Goal: Task Accomplishment & Management: Use online tool/utility

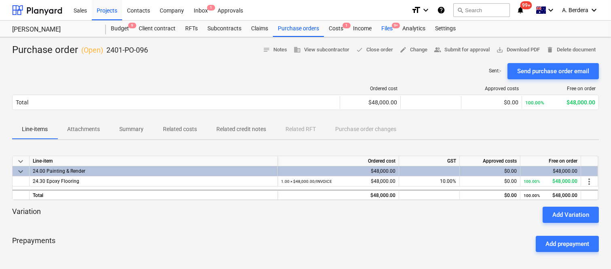
drag, startPoint x: 0, startPoint y: 0, endPoint x: 388, endPoint y: 28, distance: 389.5
click at [388, 28] on div "Files 9+" at bounding box center [386, 29] width 21 height 16
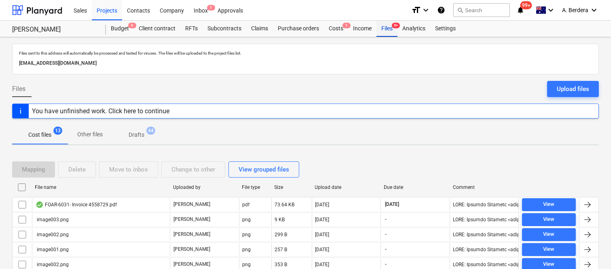
click at [382, 27] on div "Files 9+" at bounding box center [386, 29] width 21 height 16
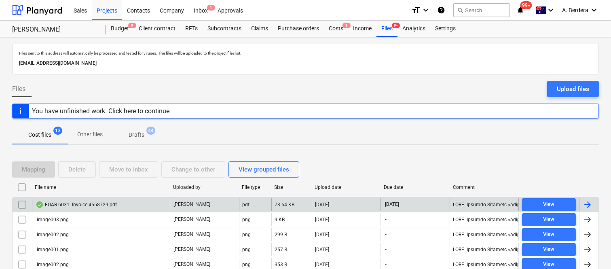
click at [143, 211] on div "FOAR-6031- Invoice 4558729.pdf I. Williams pdf 73.64 KB 15.09.2025 15.10.2025 V…" at bounding box center [305, 204] width 587 height 15
click at [148, 203] on div "FOAR-6031- Invoice 4558729.pdf" at bounding box center [101, 204] width 138 height 13
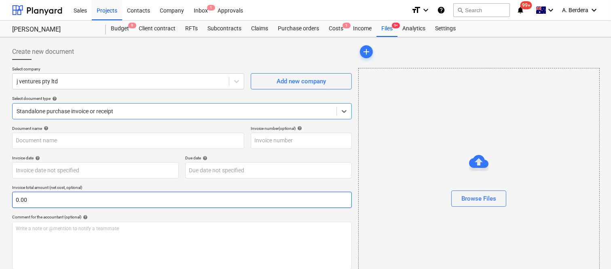
type input "4558729"
type input "15 Sep 2025"
type input "15 Oct 2025"
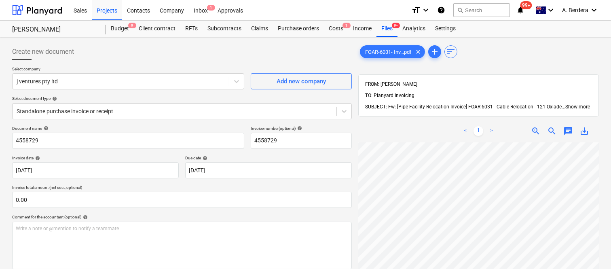
scroll to position [13, 4]
click at [535, 126] on span "zoom_in" at bounding box center [536, 131] width 10 height 10
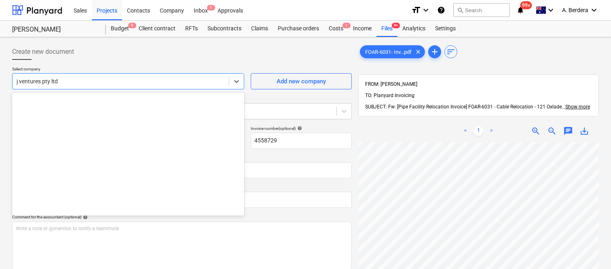
click at [127, 87] on div "j ventures pty ltd" at bounding box center [128, 81] width 232 height 16
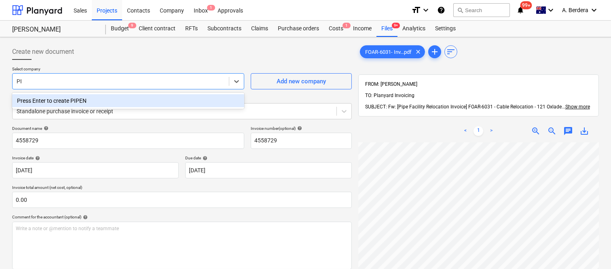
type input "P"
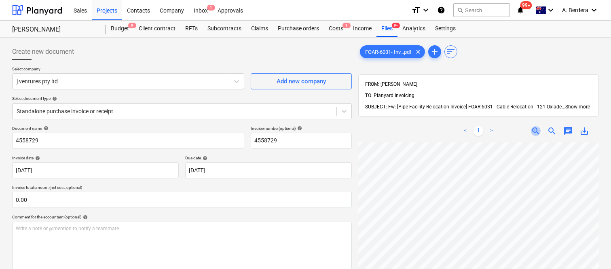
click at [537, 126] on span "zoom_in" at bounding box center [536, 131] width 10 height 10
click at [158, 87] on div "j ventures pty ltd" at bounding box center [121, 81] width 216 height 11
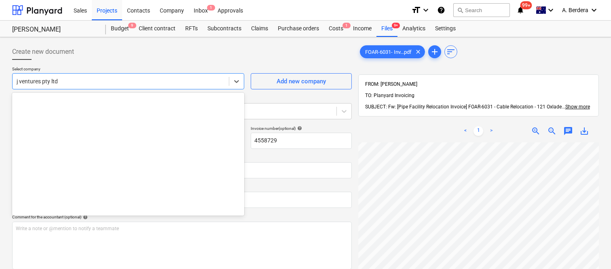
scroll to position [3679, 0]
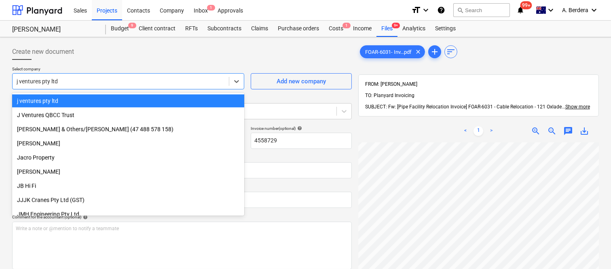
paste input "PIPE NETWORKS PTY LIMITED"
type input "PIPE NETWORKS PTY LIMITED"
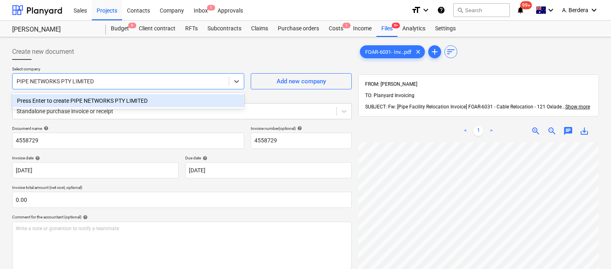
click at [158, 93] on div "Press Enter to create PIPE NETWORKS PTY LIMITED" at bounding box center [128, 101] width 232 height 16
click at [160, 99] on div "Press Enter to create PIPE NETWORKS PTY LIMITED" at bounding box center [128, 100] width 232 height 13
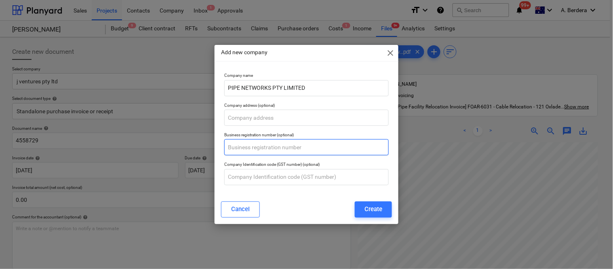
click at [277, 148] on input "text" at bounding box center [306, 147] width 165 height 16
paste input "21 099 104 122"
type input "21 099 104 122"
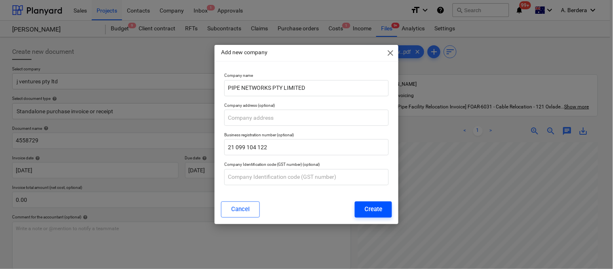
click at [377, 209] on div "Create" at bounding box center [374, 209] width 18 height 11
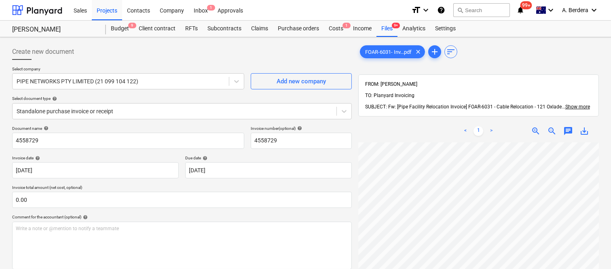
scroll to position [186, 17]
click at [551, 126] on span "zoom_out" at bounding box center [552, 131] width 10 height 10
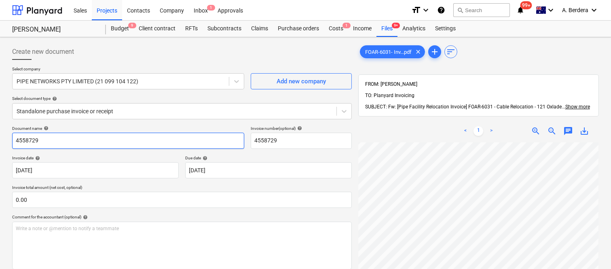
click at [11, 137] on div "Create new document Select company PIPE NETWORKS PTY LIMITED (21 099 104 122) A…" at bounding box center [182, 215] width 346 height 351
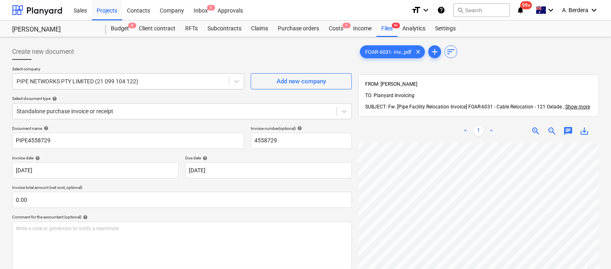
scroll to position [1, 18]
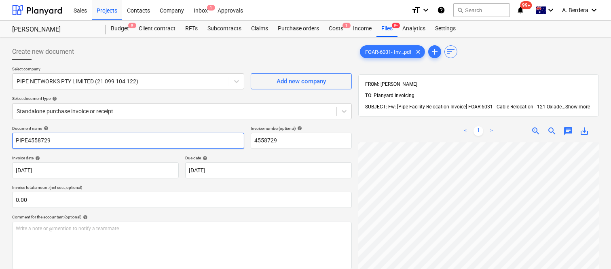
click at [26, 140] on input "PIPE4558729" at bounding box center [128, 141] width 232 height 16
click at [27, 140] on input "PIPENETWORKS INV- 4558729" at bounding box center [128, 141] width 232 height 16
click at [128, 138] on input "PIPE NETWORKS INV- 4558729" at bounding box center [128, 141] width 232 height 16
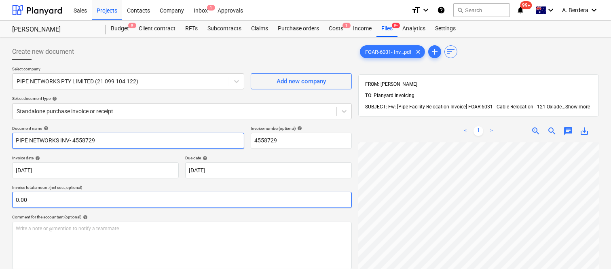
type input "PIPE NETWORKS INV- 4558729"
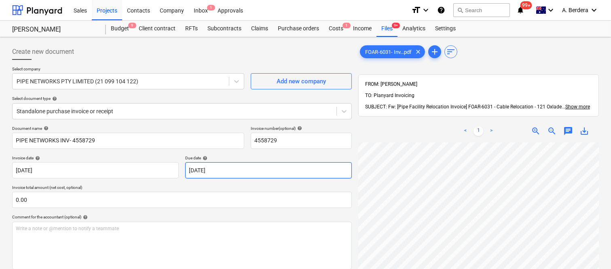
click at [303, 178] on div "Create new document Select company PIPE NETWORKS PTY LIMITED (21 099 104 122) A…" at bounding box center [305, 215] width 593 height 351
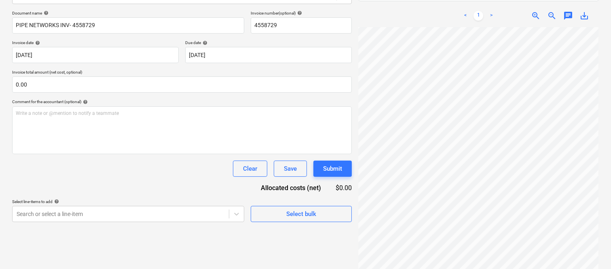
scroll to position [182, 124]
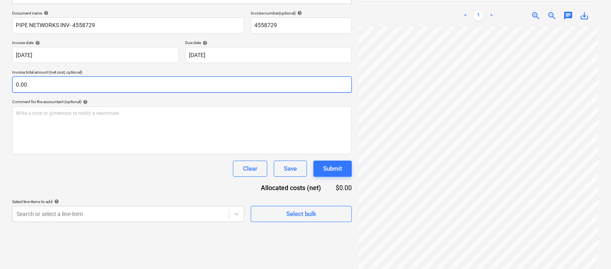
click at [111, 84] on input "0.00" at bounding box center [182, 84] width 340 height 16
paste input "40,313.05"
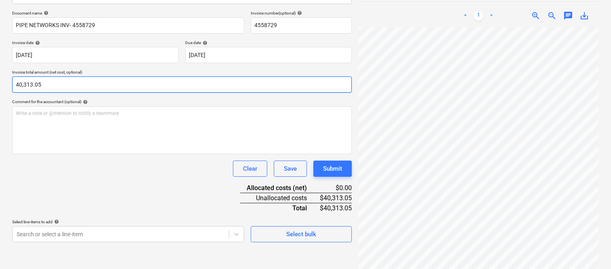
type input "40,313.05"
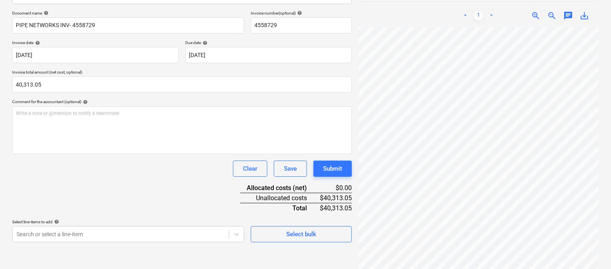
click at [165, 181] on div "Document name help PIPE NETWORKS INV- 4558729 Invoice number (optional) help 45…" at bounding box center [182, 127] width 340 height 232
click at [96, 154] on body "Sales Projects Contacts Company Inbox 1 Approvals format_size keyboard_arrow_do…" at bounding box center [305, 19] width 611 height 269
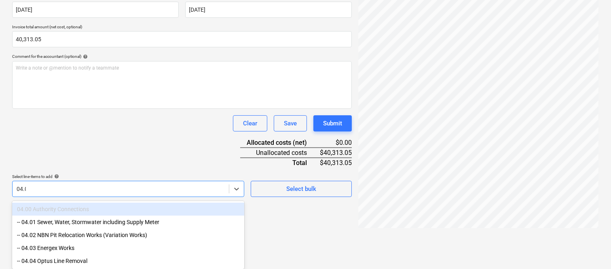
type input "04.02"
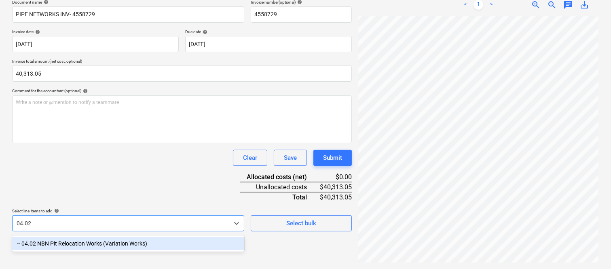
scroll to position [115, 0]
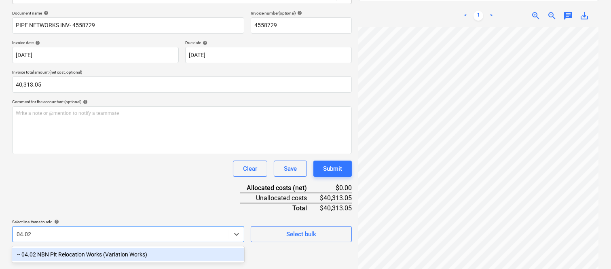
drag, startPoint x: 81, startPoint y: 253, endPoint x: 65, endPoint y: 192, distance: 63.6
click at [82, 253] on div "-- 04.02 NBN Pit Relocation Works (Variation Works)" at bounding box center [128, 254] width 232 height 13
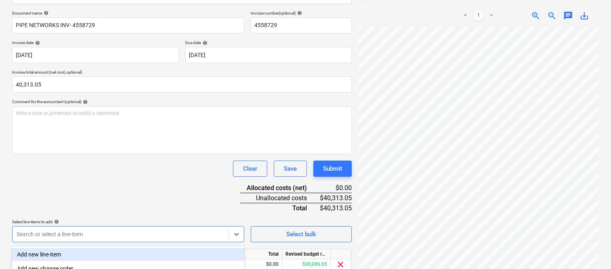
click at [63, 185] on div "Document name help PIPE NETWORKS INV- 4558729 Invoice number (optional) help 45…" at bounding box center [182, 153] width 340 height 285
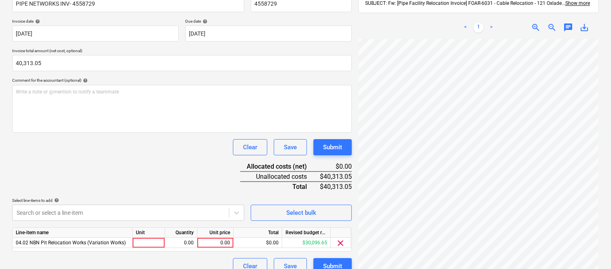
scroll to position [148, 0]
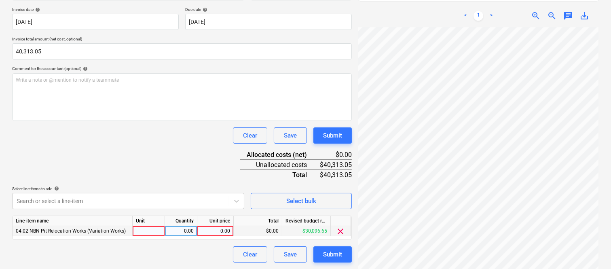
click at [150, 228] on div at bounding box center [149, 231] width 32 height 10
type input "INVOICE"
click at [186, 226] on div "Quantity" at bounding box center [181, 221] width 32 height 10
click at [180, 230] on div "0.00" at bounding box center [180, 231] width 25 height 10
type input "1"
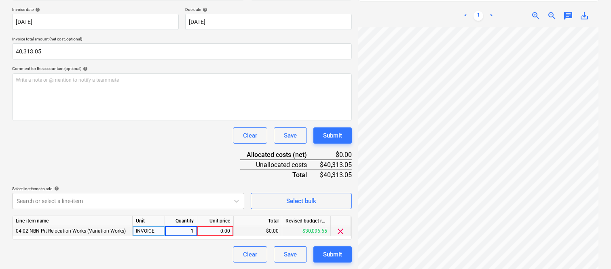
click at [210, 232] on div "0.00" at bounding box center [215, 231] width 30 height 10
type input "40,313.05"
click at [161, 164] on div "Document name help PIPE NETWORKS INV- 4558729 Invoice number (optional) help 45…" at bounding box center [182, 119] width 340 height 285
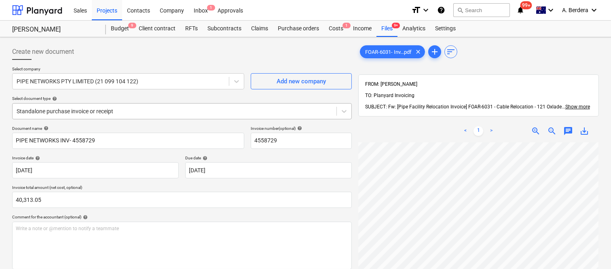
click at [146, 108] on div at bounding box center [175, 111] width 316 height 8
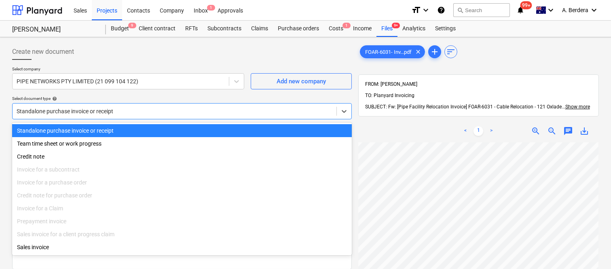
click at [146, 131] on div "Standalone purchase invoice or receipt" at bounding box center [182, 130] width 340 height 13
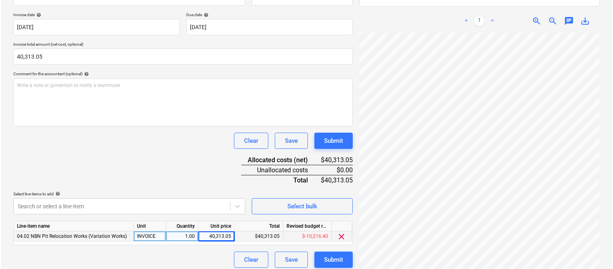
scroll to position [148, 0]
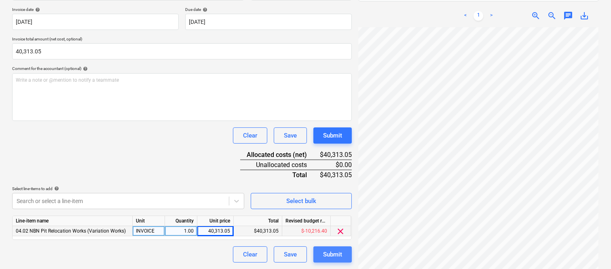
click at [329, 256] on div "Submit" at bounding box center [332, 254] width 19 height 11
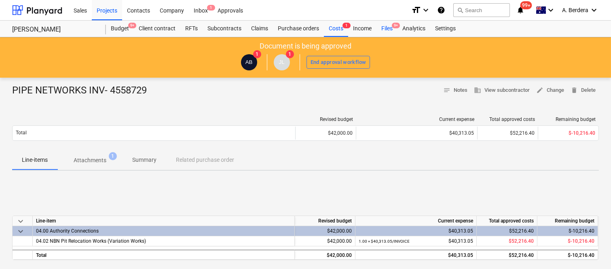
click at [390, 31] on div "Files 9+" at bounding box center [386, 29] width 21 height 16
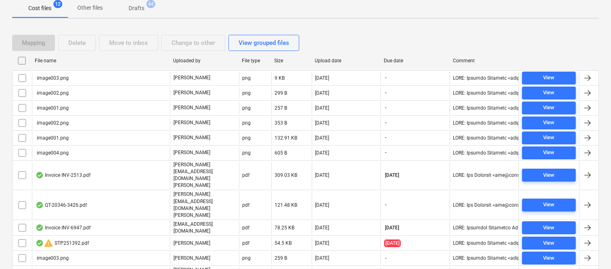
scroll to position [137, 0]
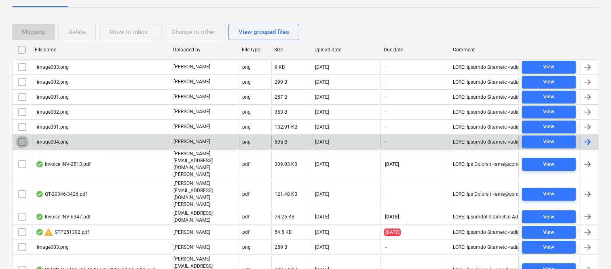
click at [18, 144] on input "checkbox" at bounding box center [22, 141] width 13 height 13
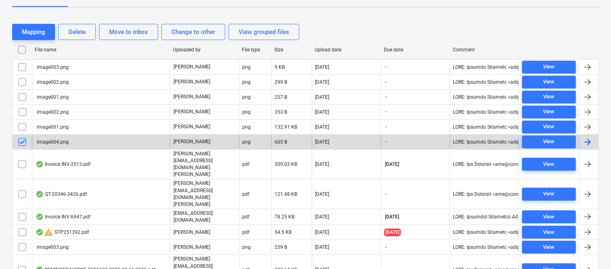
click at [25, 124] on input "checkbox" at bounding box center [22, 126] width 13 height 13
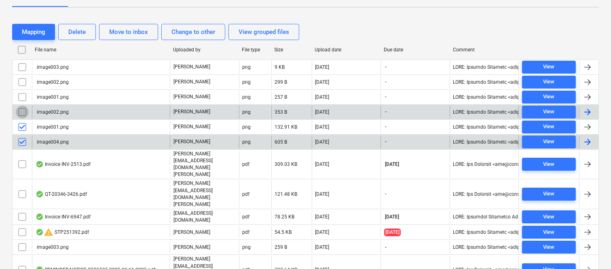
drag, startPoint x: 18, startPoint y: 144, endPoint x: 19, endPoint y: 112, distance: 31.6
click at [19, 112] on input "checkbox" at bounding box center [22, 112] width 13 height 13
click at [26, 97] on input "checkbox" at bounding box center [22, 97] width 13 height 13
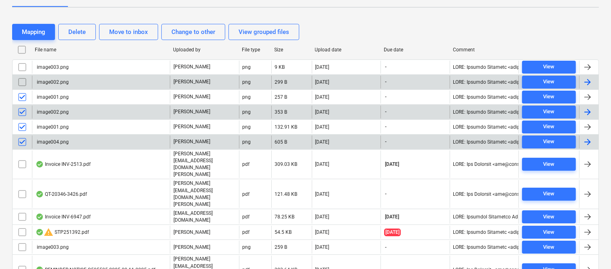
click at [21, 87] on input "checkbox" at bounding box center [22, 82] width 13 height 13
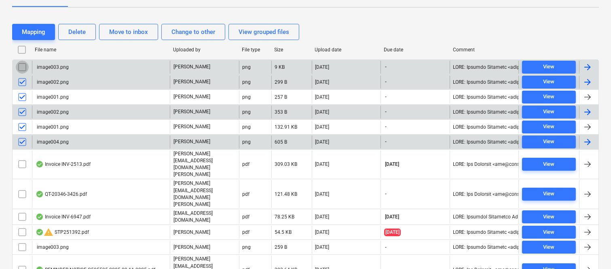
click at [24, 68] on input "checkbox" at bounding box center [22, 67] width 13 height 13
click at [79, 34] on div "Delete" at bounding box center [76, 32] width 17 height 11
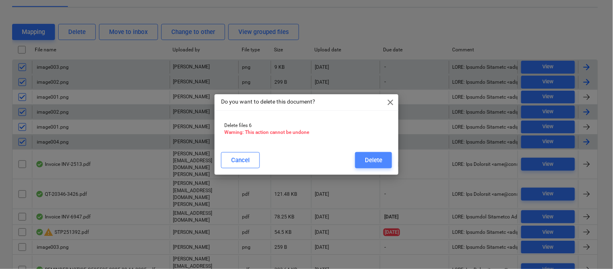
click at [366, 163] on div "Delete" at bounding box center [373, 160] width 17 height 11
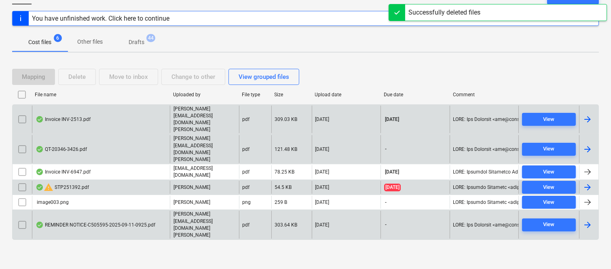
scroll to position [47, 0]
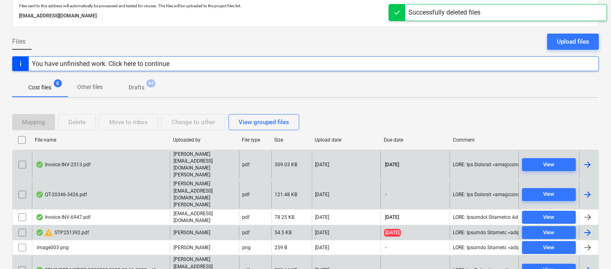
click at [114, 226] on div "warning STP251392.pdf" at bounding box center [101, 232] width 138 height 13
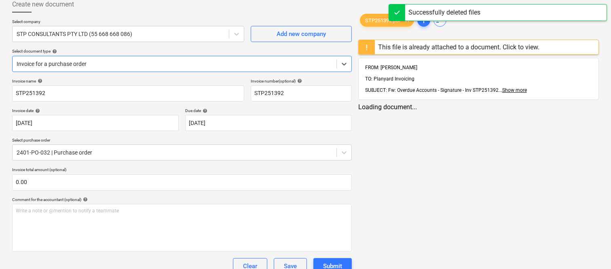
type input "STP251392"
type input "31 Jul 2025"
type input "21 Aug 2025"
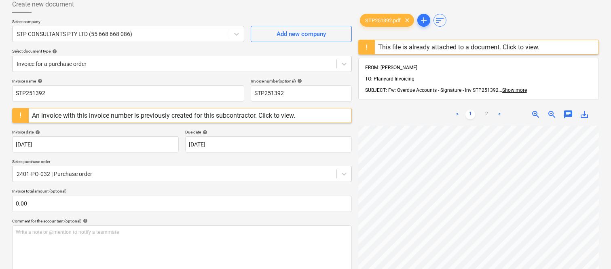
scroll to position [0, 11]
click at [217, 58] on div "Invoice for a purchase order" at bounding box center [175, 63] width 324 height 11
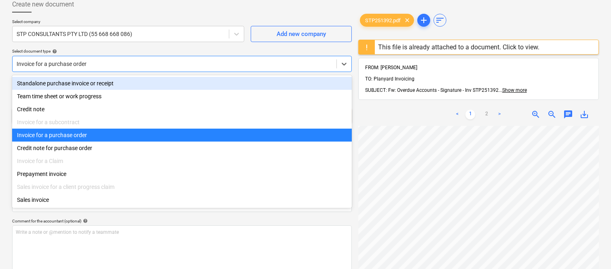
drag, startPoint x: 144, startPoint y: 81, endPoint x: 148, endPoint y: 75, distance: 7.6
click at [145, 80] on div "Standalone purchase invoice or receipt" at bounding box center [182, 83] width 340 height 13
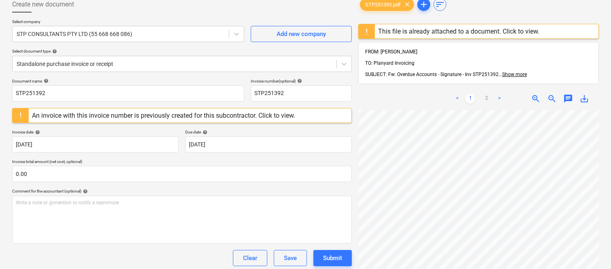
scroll to position [215, 114]
click at [100, 114] on div "An invoice with this invoice number is previously created for this subcontracto…" at bounding box center [163, 116] width 263 height 8
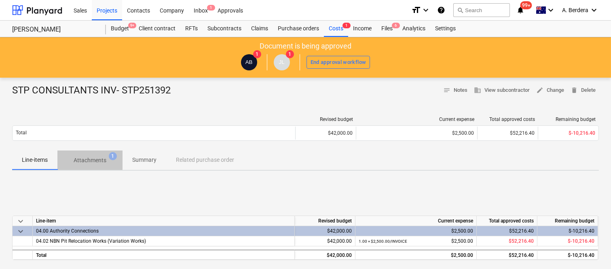
click at [106, 160] on p "Attachments" at bounding box center [90, 160] width 33 height 8
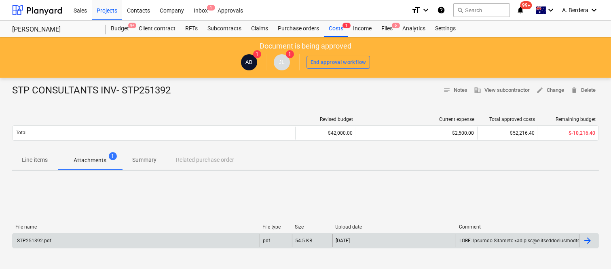
click at [139, 238] on div "STP251392.pdf" at bounding box center [136, 240] width 247 height 13
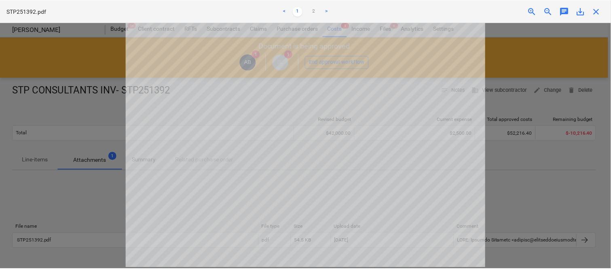
scroll to position [50, 0]
click at [601, 15] on span "close" at bounding box center [599, 11] width 10 height 10
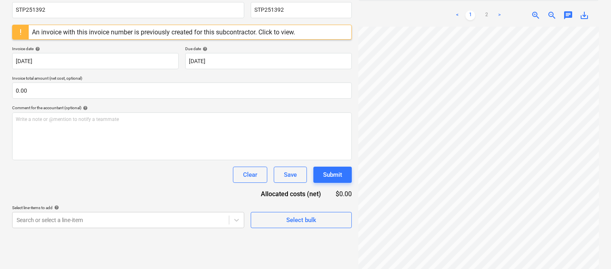
scroll to position [90, 116]
click at [279, 33] on div "An invoice with this invoice number is previously created for this subcontracto…" at bounding box center [163, 32] width 263 height 8
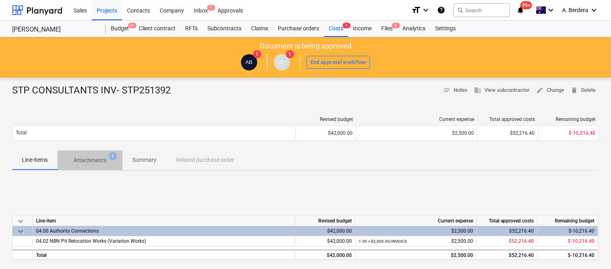
click at [92, 158] on p "Attachments" at bounding box center [90, 160] width 33 height 8
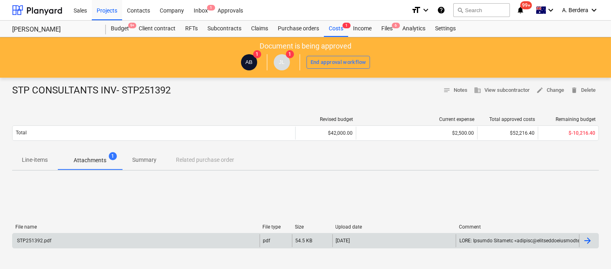
click at [135, 238] on div "STP251392.pdf" at bounding box center [136, 240] width 247 height 13
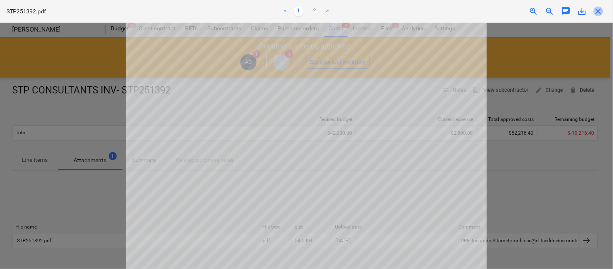
click at [599, 15] on span "close" at bounding box center [599, 11] width 10 height 10
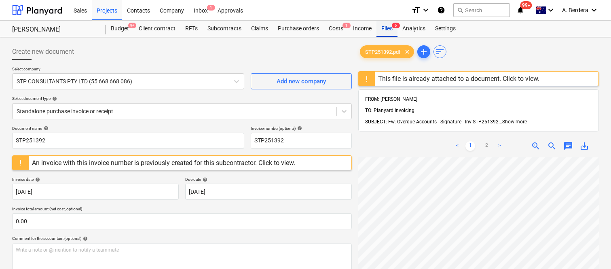
click at [385, 33] on div "Files 6" at bounding box center [386, 29] width 21 height 16
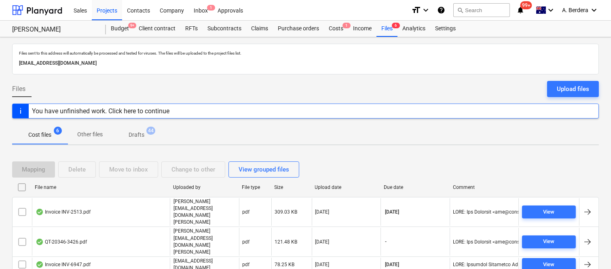
scroll to position [47, 0]
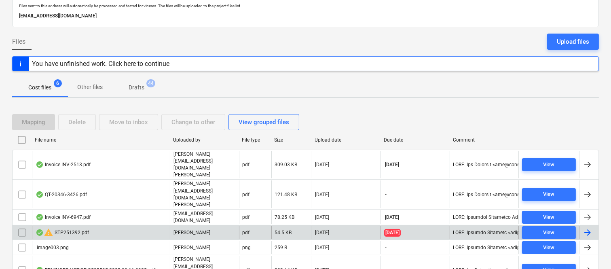
click at [21, 226] on input "checkbox" at bounding box center [22, 232] width 13 height 13
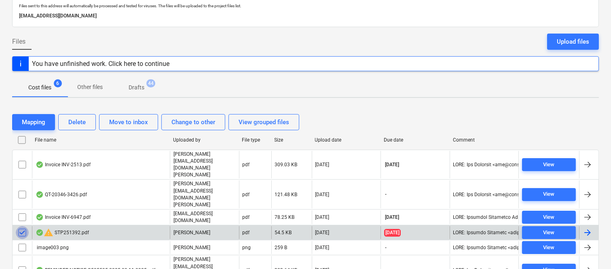
click at [21, 226] on input "checkbox" at bounding box center [22, 232] width 13 height 13
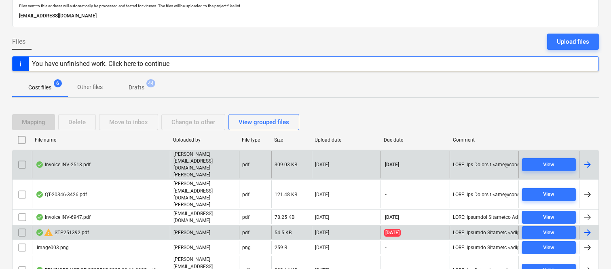
click at [78, 161] on div "Invoice INV-2513.pdf" at bounding box center [63, 164] width 55 height 6
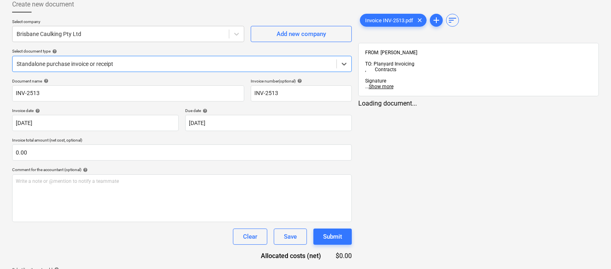
type input "INV-2513"
type input "[DATE]"
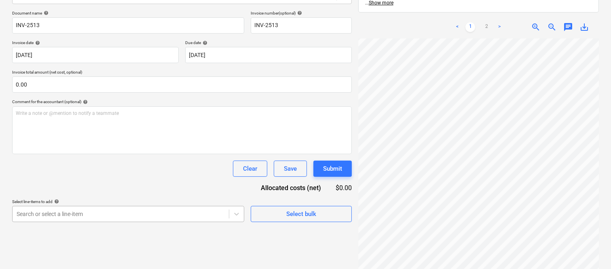
scroll to position [195, 0]
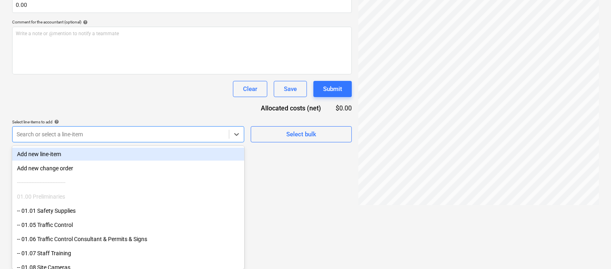
scroll to position [0, 5]
click at [169, 135] on div "Document name help INV-2513 Invoice number (optional) help INV-2513 Invoice dat…" at bounding box center [182, 36] width 340 height 211
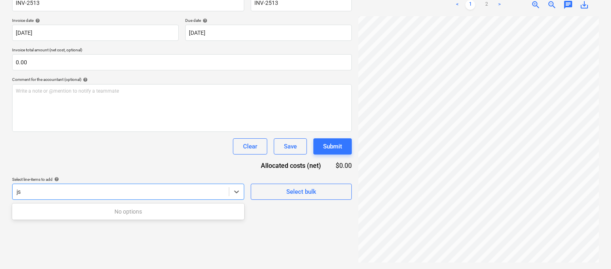
scroll to position [115, 0]
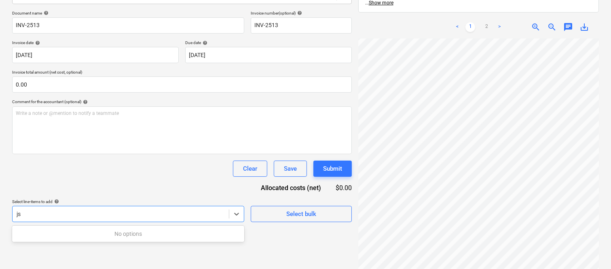
type input "j"
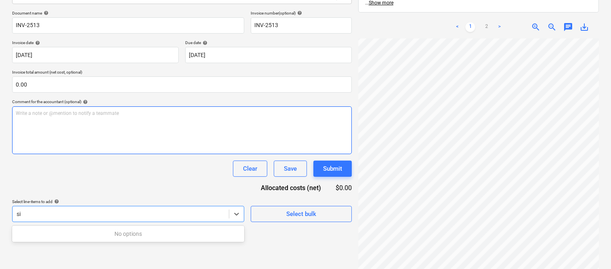
type input "s"
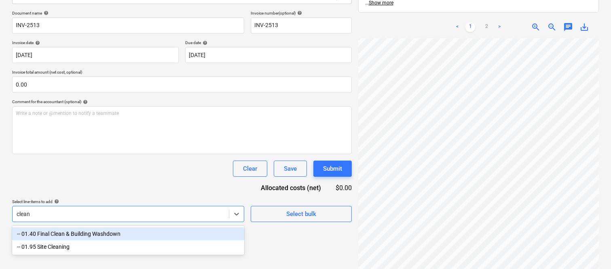
type input "clean"
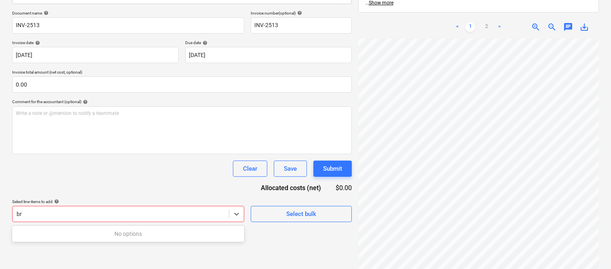
type input "b"
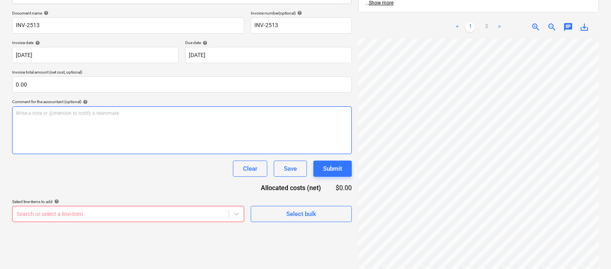
scroll to position [0, 124]
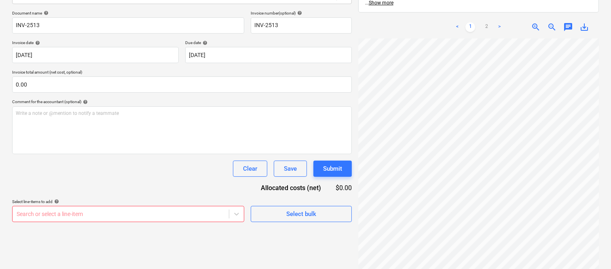
click at [146, 154] on body "Sales Projects Contacts Company Inbox 1 Approvals format_size keyboard_arrow_do…" at bounding box center [305, 19] width 611 height 269
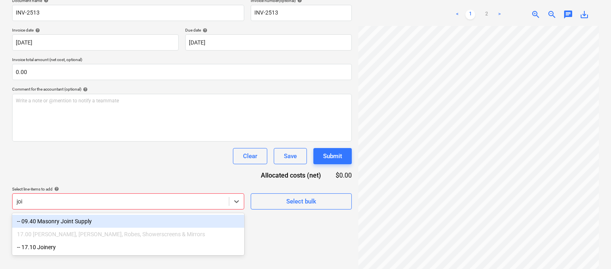
scroll to position [115, 0]
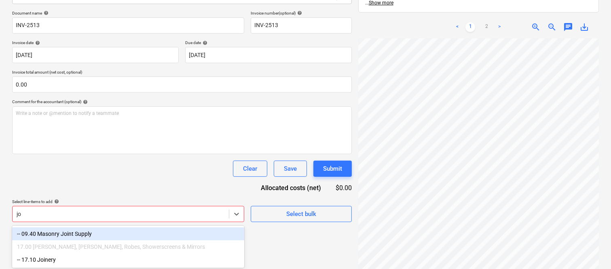
type input "j"
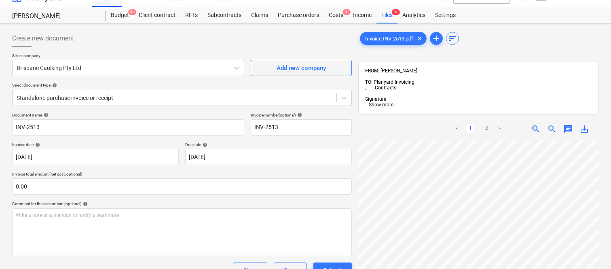
scroll to position [0, 0]
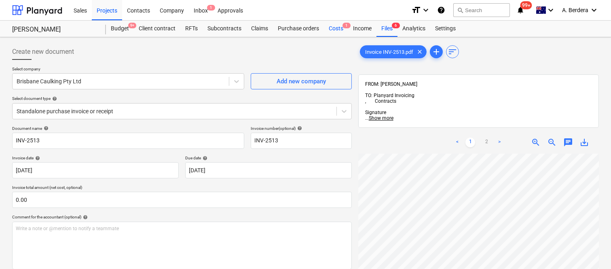
click at [341, 27] on div "Costs 1" at bounding box center [336, 29] width 24 height 16
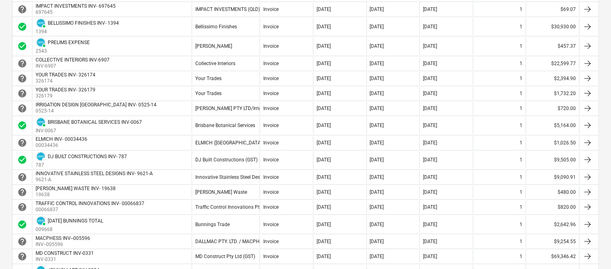
scroll to position [611, 0]
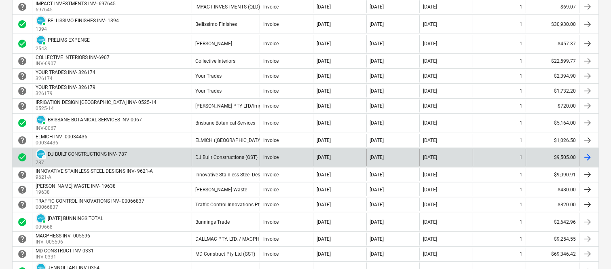
click at [180, 165] on div "DRAFT DJ BUILT CONSTRUCTIONS INV- 787 787" at bounding box center [112, 157] width 160 height 17
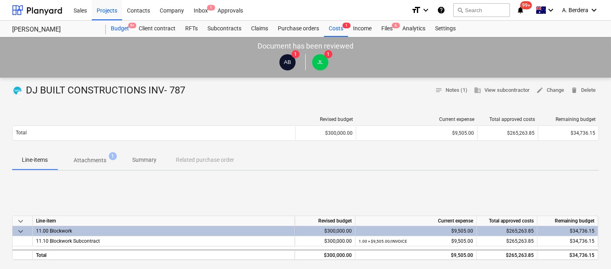
click at [129, 27] on span "9+" at bounding box center [132, 26] width 8 height 6
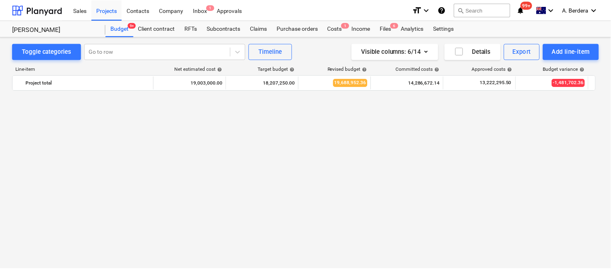
scroll to position [1180, 0]
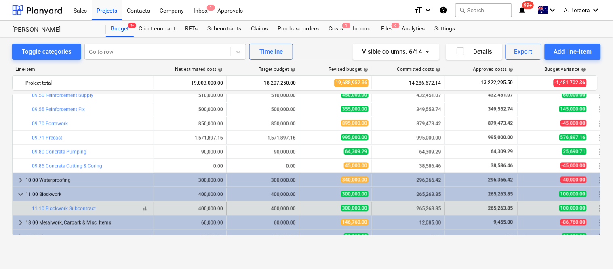
click at [147, 209] on span "bar_chart" at bounding box center [145, 208] width 6 height 6
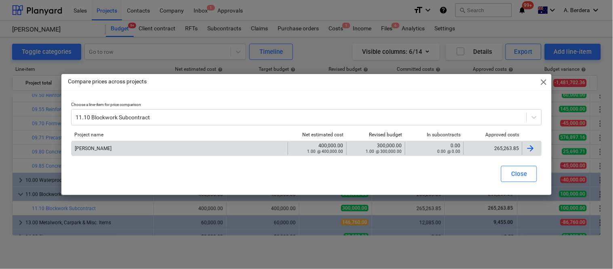
click at [491, 150] on div "265,263.85" at bounding box center [493, 149] width 52 height 6
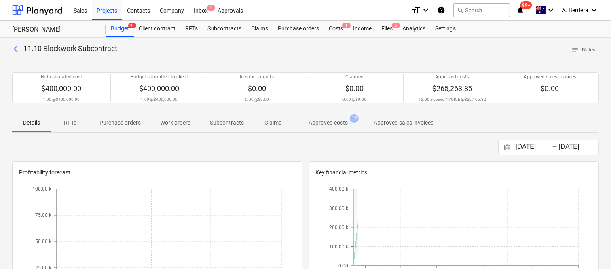
click at [344, 123] on p "Approved costs" at bounding box center [327, 122] width 39 height 8
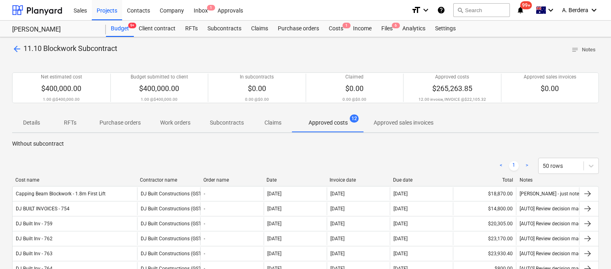
drag, startPoint x: 83, startPoint y: 182, endPoint x: 137, endPoint y: 183, distance: 53.8
click at [137, 183] on div "Cost name Contractor name Order name Date Invoice date Due date Total Notes" at bounding box center [305, 181] width 587 height 9
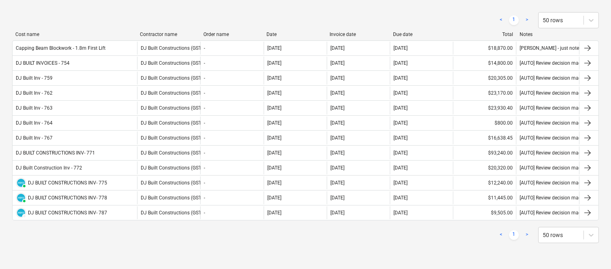
scroll to position [135, 0]
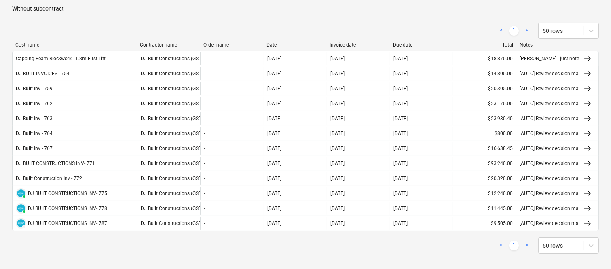
drag, startPoint x: 127, startPoint y: 0, endPoint x: 386, endPoint y: 14, distance: 259.9
click at [386, 15] on div "< 1 > 50 rows Cost name Contractor name Order name Date Invoice date Due date T…" at bounding box center [305, 138] width 587 height 250
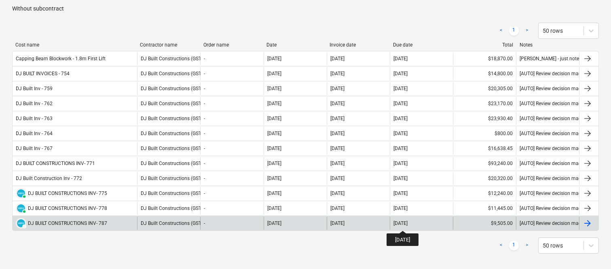
click at [407, 223] on div "[DATE]" at bounding box center [400, 223] width 14 height 6
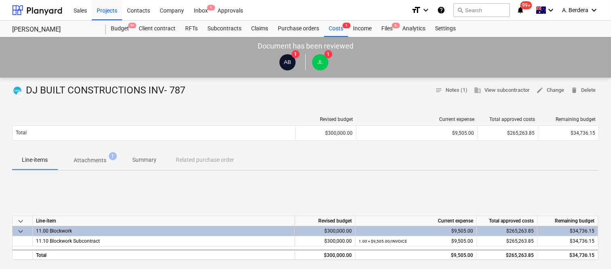
click at [144, 160] on p "Summary" at bounding box center [144, 160] width 24 height 8
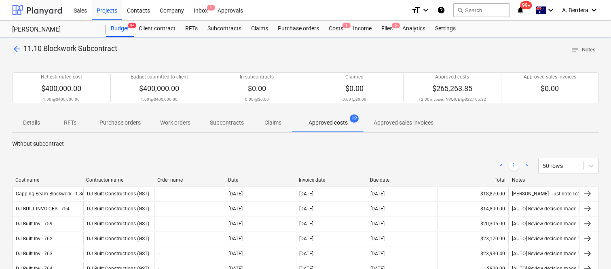
scroll to position [135, 0]
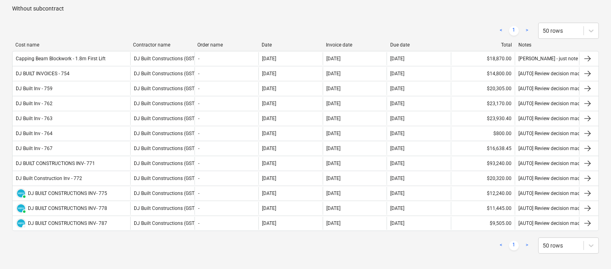
drag, startPoint x: 84, startPoint y: 47, endPoint x: 130, endPoint y: 46, distance: 46.1
click at [130, 46] on div at bounding box center [129, 45] width 15 height 6
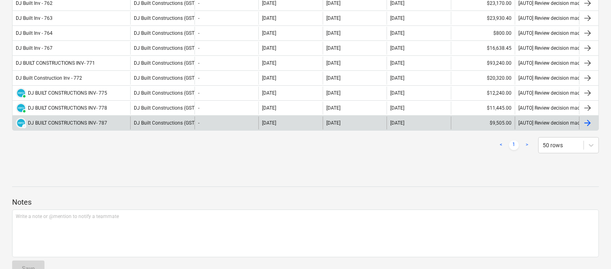
scroll to position [0, 0]
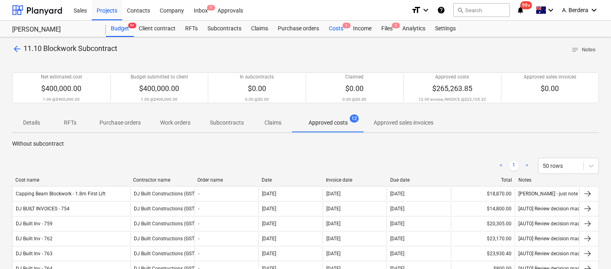
click at [332, 30] on div "Costs 1" at bounding box center [336, 29] width 24 height 16
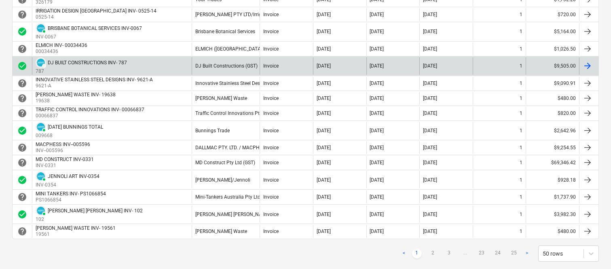
scroll to position [720, 0]
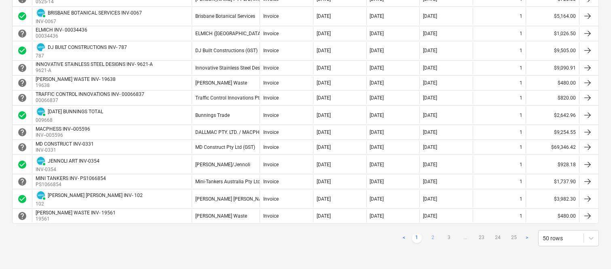
click at [435, 238] on link "2" at bounding box center [433, 238] width 10 height 10
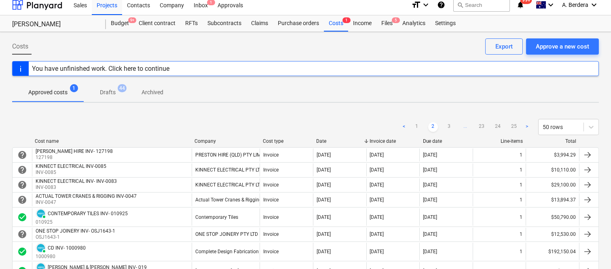
scroll to position [0, 0]
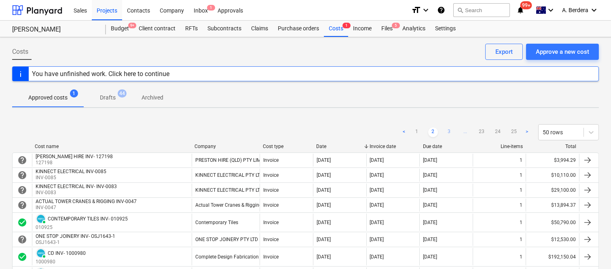
click at [446, 130] on link "3" at bounding box center [449, 132] width 10 height 10
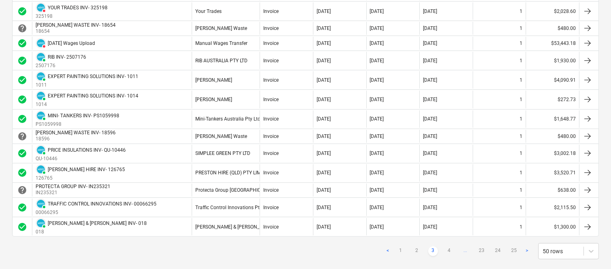
scroll to position [805, 0]
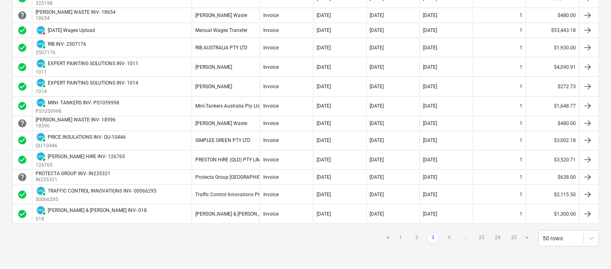
click at [446, 236] on link "4" at bounding box center [449, 238] width 10 height 10
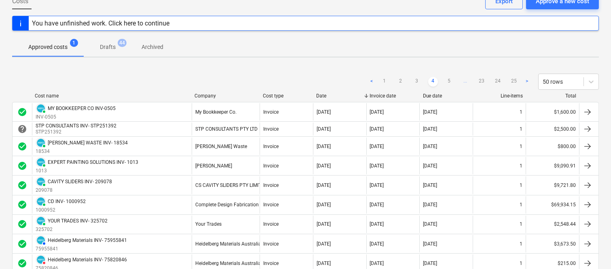
scroll to position [33, 0]
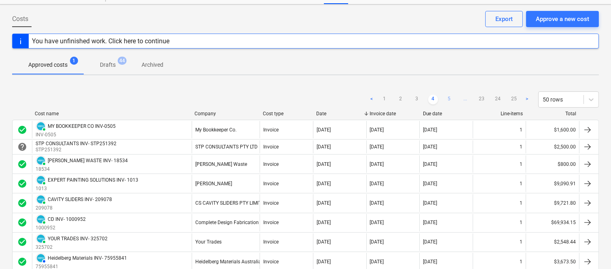
click at [447, 99] on link "5" at bounding box center [449, 100] width 10 height 10
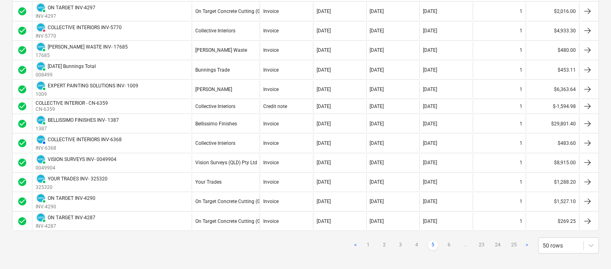
scroll to position [886, 0]
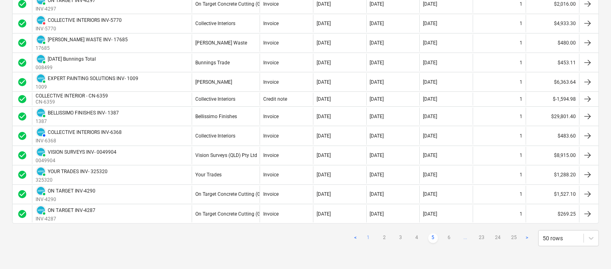
click at [369, 237] on link "1" at bounding box center [368, 238] width 10 height 10
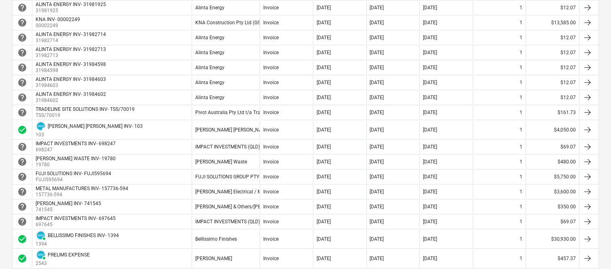
scroll to position [378, 0]
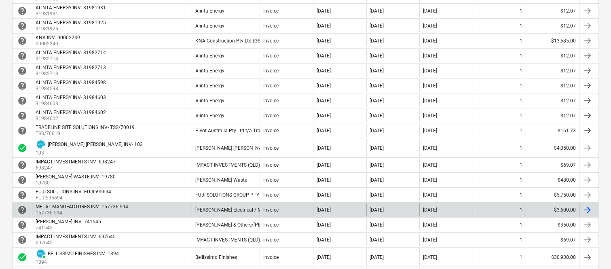
click at [229, 207] on div "[PERSON_NAME] Electrical / METAL MANUFACTURES PTY LIMITED" at bounding box center [226, 209] width 68 height 13
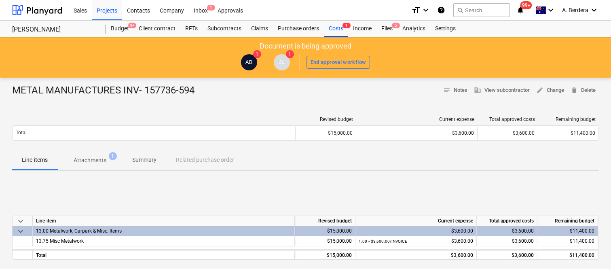
click at [87, 158] on p "Attachments" at bounding box center [90, 160] width 33 height 8
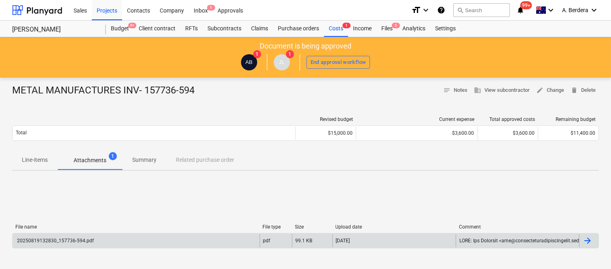
click at [146, 245] on div "20250819132830_157736-594.pdf" at bounding box center [136, 240] width 247 height 13
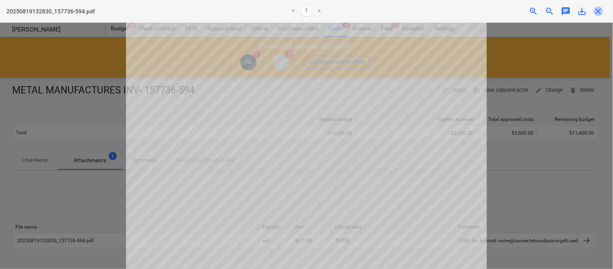
click at [600, 7] on span "close" at bounding box center [599, 11] width 10 height 10
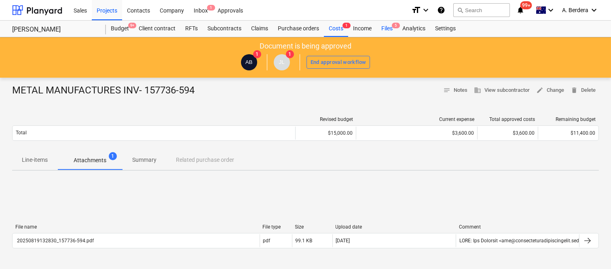
click at [382, 25] on div "Files 5" at bounding box center [386, 29] width 21 height 16
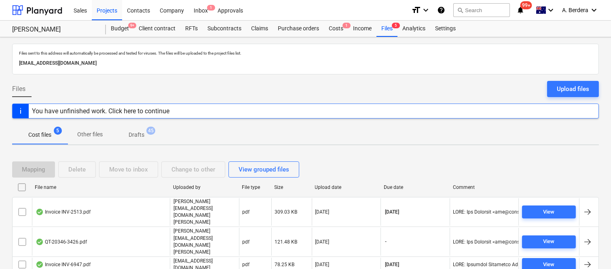
scroll to position [32, 0]
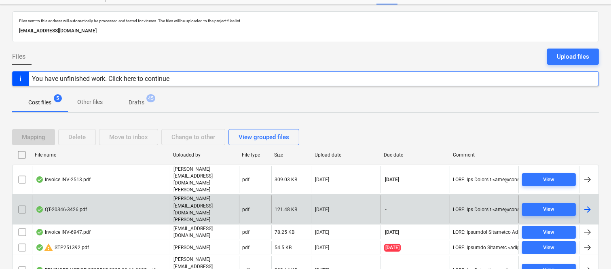
click at [95, 195] on div "QT-20346-3426.pdf" at bounding box center [101, 209] width 138 height 28
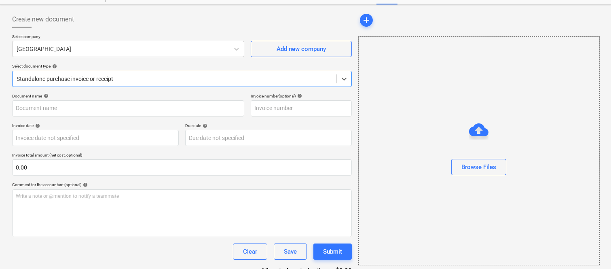
type input "212994J9"
type input "[DATE]"
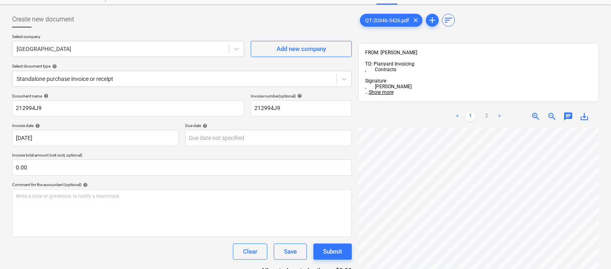
scroll to position [0, 17]
click at [120, 46] on div at bounding box center [121, 49] width 208 height 8
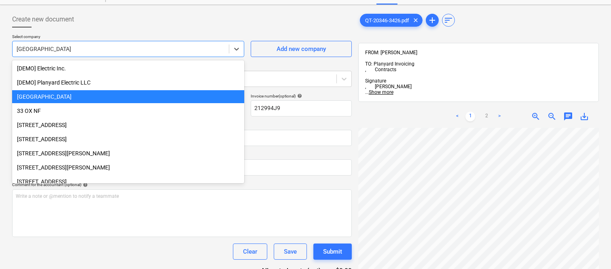
scroll to position [28, 0]
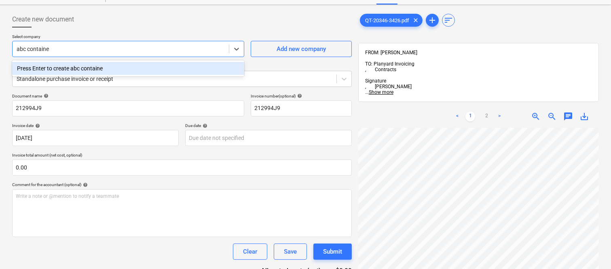
type input "abc container"
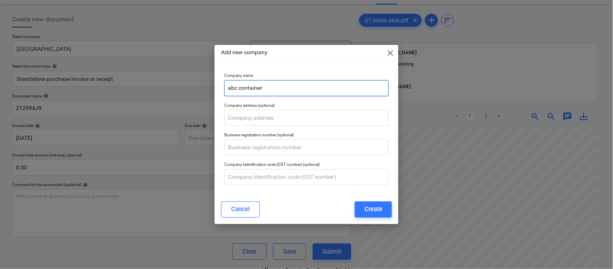
click at [280, 92] on input "abc container" at bounding box center [306, 88] width 165 height 16
click at [281, 92] on input "abc container" at bounding box center [306, 88] width 165 height 16
click at [282, 91] on input "abc container" at bounding box center [306, 88] width 165 height 16
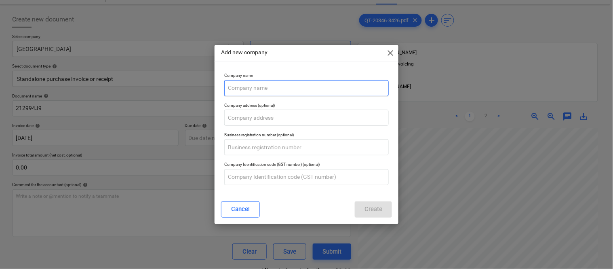
paste input "ABC CONTAINER HIRE & SALES PTY LTD"
type input "ABC CONTAINER HIRE & SALES PTY LTD"
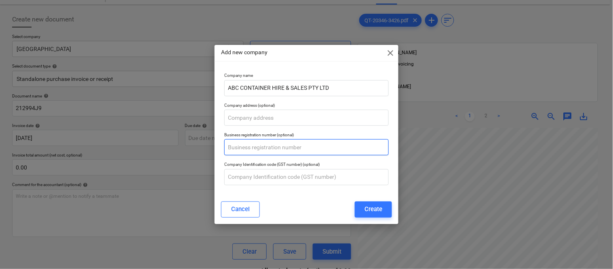
click at [281, 146] on input "text" at bounding box center [306, 147] width 165 height 16
paste input "52 627 033 149"
type input "52 627 033 149"
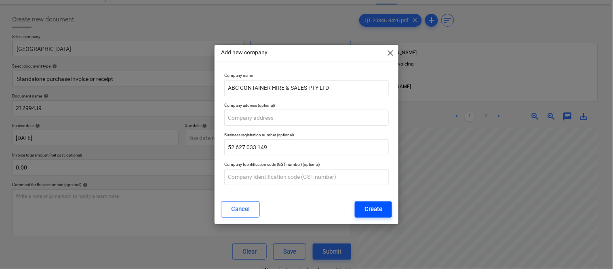
click at [375, 209] on div "Create" at bounding box center [374, 209] width 18 height 11
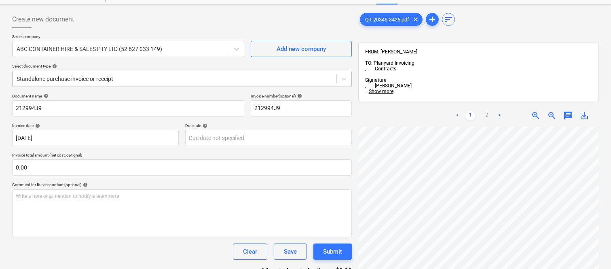
click at [134, 78] on div at bounding box center [175, 79] width 316 height 8
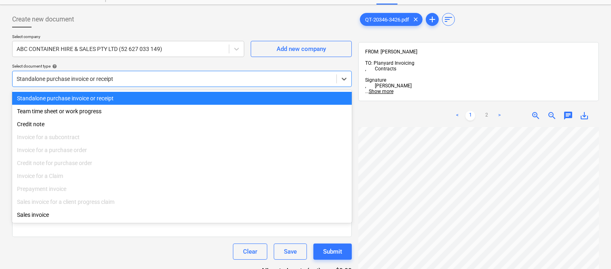
click at [139, 96] on div "Standalone purchase invoice or receipt" at bounding box center [182, 98] width 340 height 13
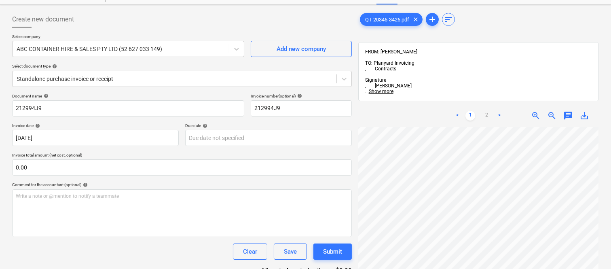
scroll to position [4, 124]
click at [228, 132] on body "Sales Projects Contacts Company Inbox 1 Approvals format_size keyboard_arrow_do…" at bounding box center [305, 102] width 611 height 269
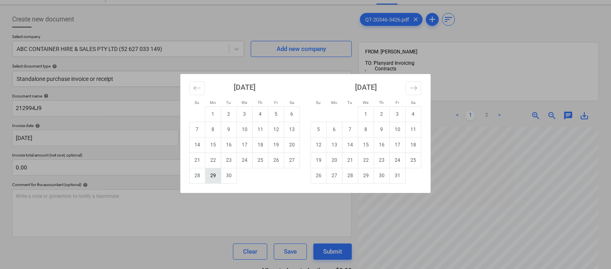
click at [213, 173] on td "29" at bounding box center [213, 175] width 16 height 15
type input "[DATE]"
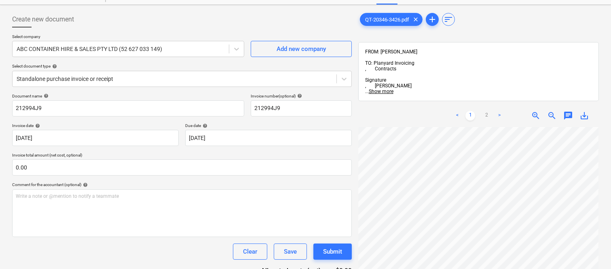
scroll to position [0, 124]
click at [487, 111] on link "2" at bounding box center [486, 116] width 10 height 10
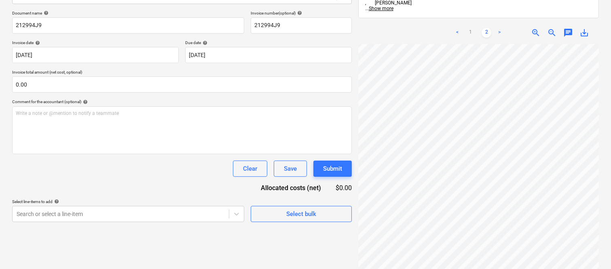
scroll to position [0, 0]
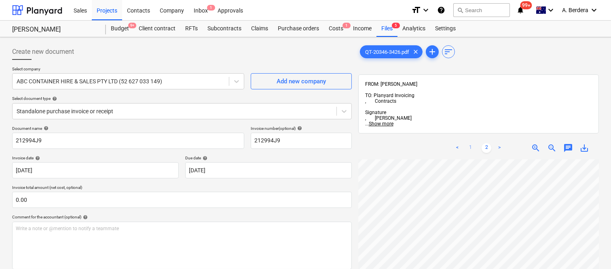
click at [471, 143] on link "1" at bounding box center [470, 148] width 10 height 10
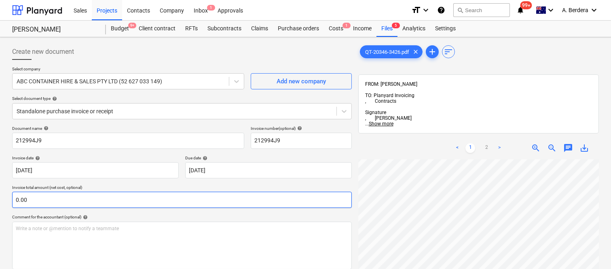
scroll to position [0, 2]
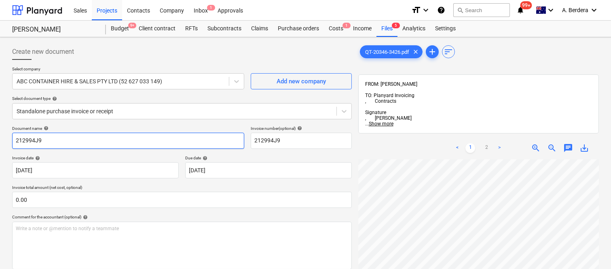
click at [15, 139] on input "212994J9" at bounding box center [128, 141] width 232 height 16
click at [58, 138] on input "ABC CONTAINER INV- 212994J9" at bounding box center [128, 141] width 232 height 16
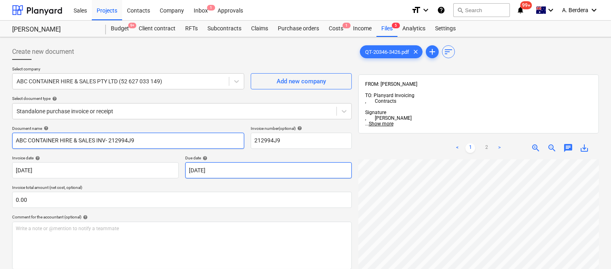
type input "ABC CONTAINER HIRE & SALES INV- 212994J9"
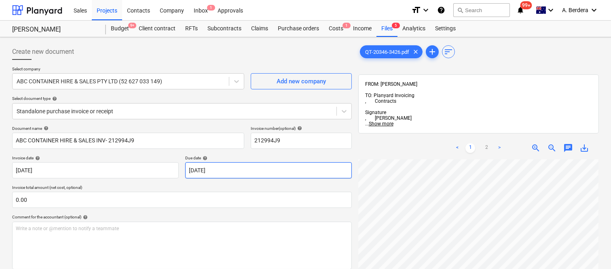
scroll to position [210, 124]
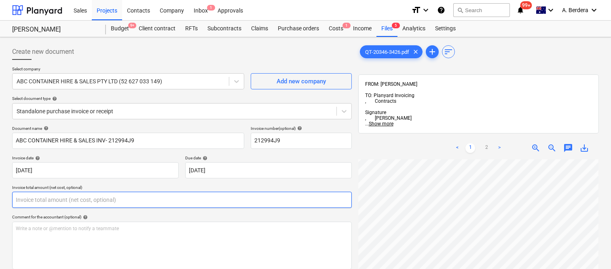
click at [108, 194] on input "text" at bounding box center [182, 200] width 340 height 16
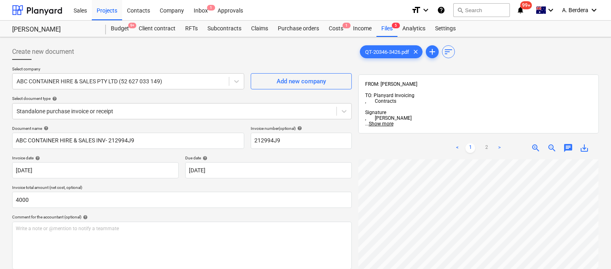
type input "4,000.00"
click at [350, 215] on div "Comment for the accountant (optional) help" at bounding box center [182, 216] width 340 height 5
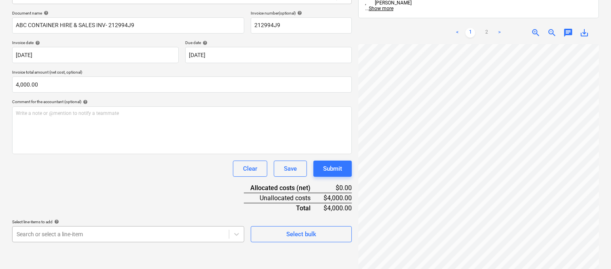
scroll to position [215, 0]
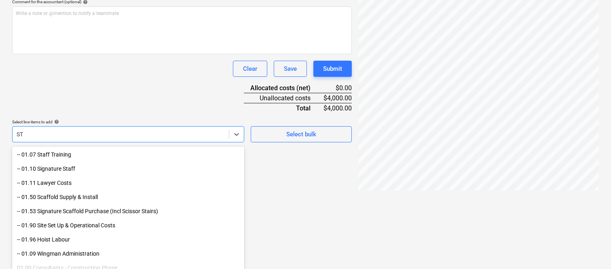
type input "S"
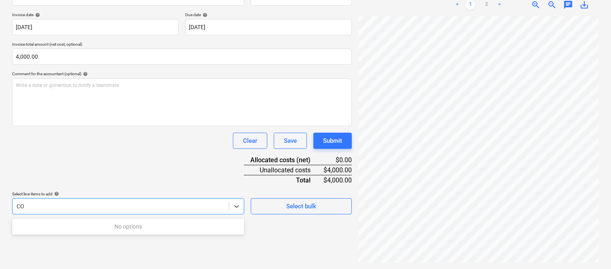
type input "C"
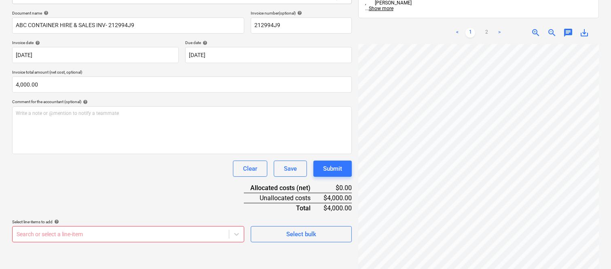
scroll to position [0, 47]
click at [486, 28] on link "2" at bounding box center [486, 33] width 10 height 10
click at [115, 154] on body "Sales Projects Contacts Company Inbox 1 Approvals format_size keyboard_arrow_do…" at bounding box center [305, 19] width 611 height 269
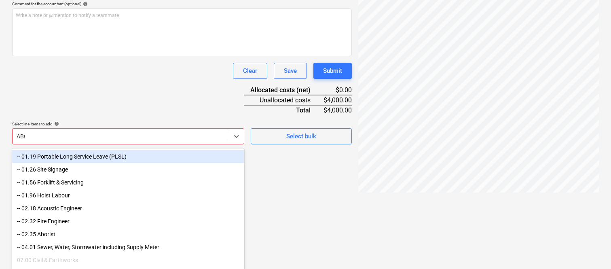
scroll to position [115, 0]
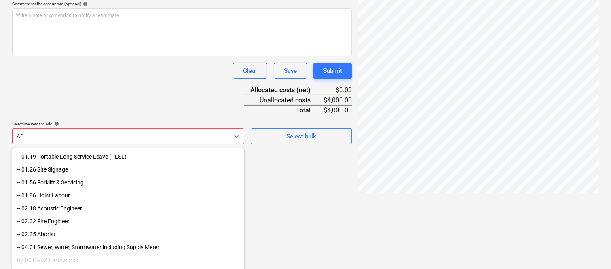
type input "A"
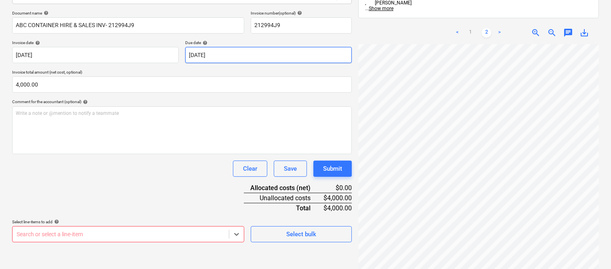
scroll to position [0, 0]
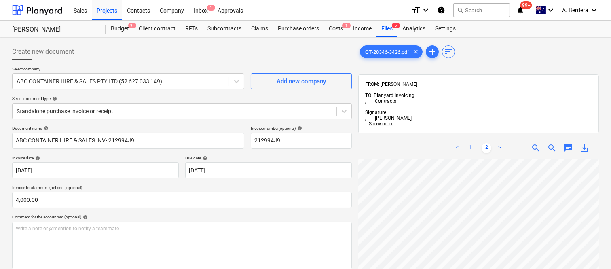
click at [469, 143] on link "1" at bounding box center [470, 148] width 10 height 10
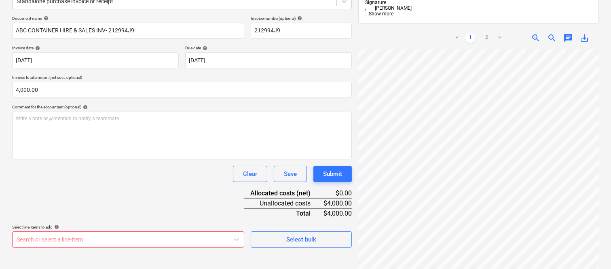
scroll to position [0, 10]
click at [182, 159] on body "Sales Projects Contacts Company Inbox 1 Approvals format_size keyboard_arrow_do…" at bounding box center [305, 24] width 611 height 269
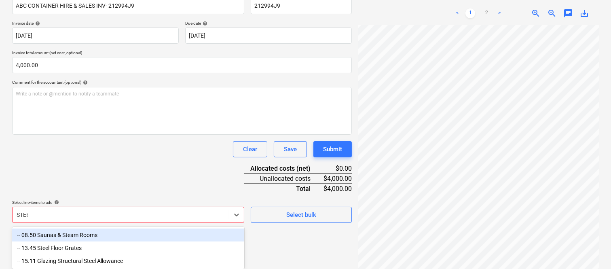
scroll to position [122, 0]
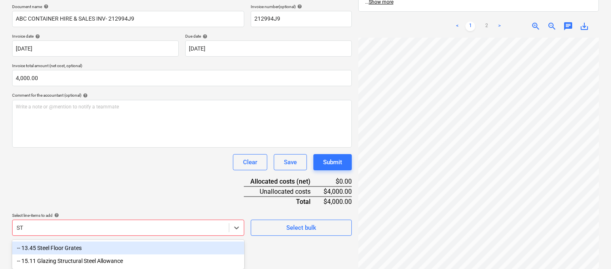
type input "S"
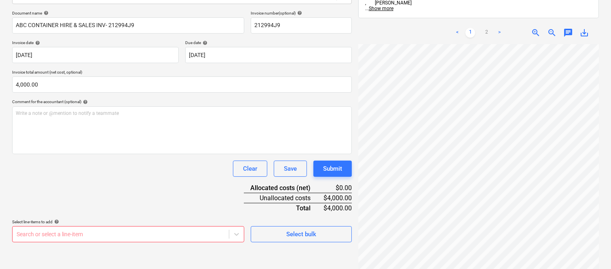
scroll to position [30, 0]
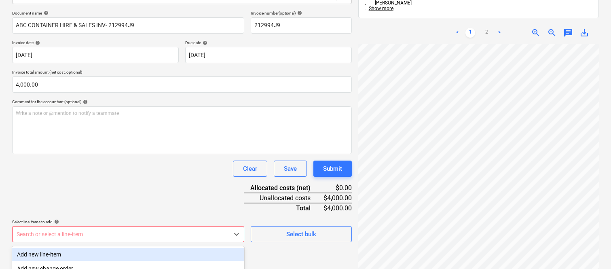
click at [77, 154] on body "Sales Projects Contacts Company Inbox 1 Approvals format_size keyboard_arrow_do…" at bounding box center [305, 19] width 611 height 269
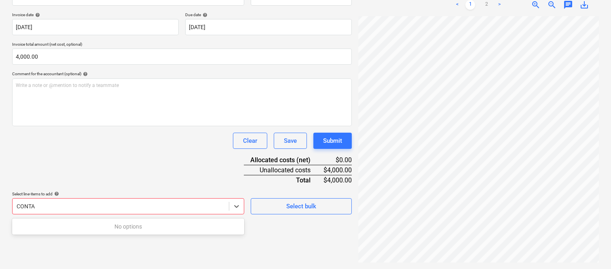
scroll to position [115, 0]
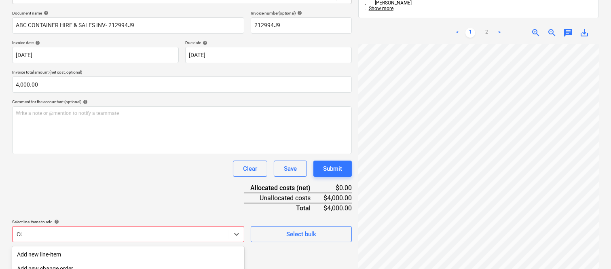
type input "C"
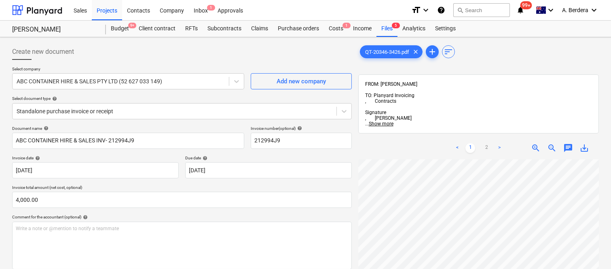
scroll to position [7, 5]
click at [483, 143] on link "2" at bounding box center [486, 148] width 10 height 10
drag, startPoint x: 610, startPoint y: 171, endPoint x: 608, endPoint y: 211, distance: 40.4
click at [608, 211] on div "Create new document Select company ABC CONTAINER HIRE & SALES PTY LTD (52 627 0…" at bounding box center [305, 224] width 611 height 375
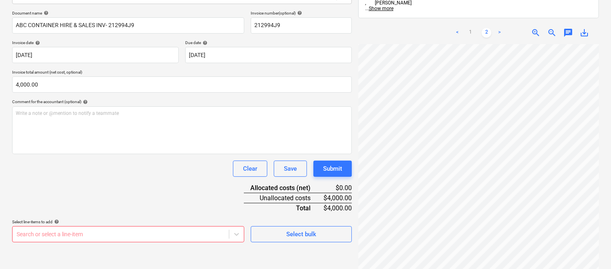
scroll to position [215, 0]
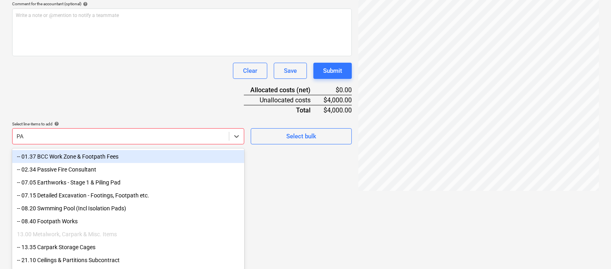
scroll to position [122, 0]
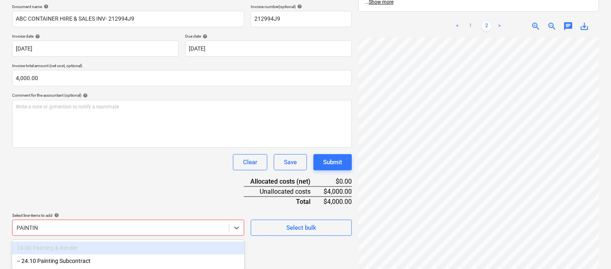
type input "PAINTING"
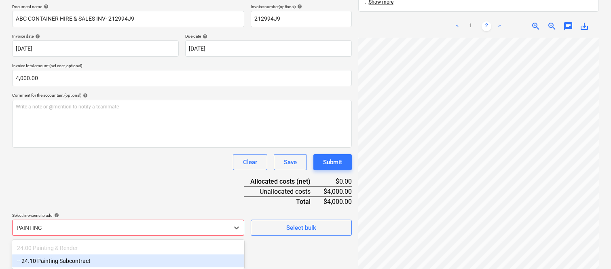
drag, startPoint x: 120, startPoint y: 260, endPoint x: 116, endPoint y: 200, distance: 59.9
click at [120, 260] on div "-- 24.10 Painting Subcontract" at bounding box center [128, 260] width 232 height 13
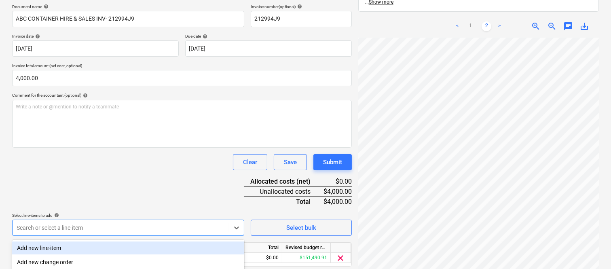
click at [114, 175] on div "Document name help ABC CONTAINER HIRE & SALES INV- 212994J9 Invoice number (opt…" at bounding box center [182, 146] width 340 height 285
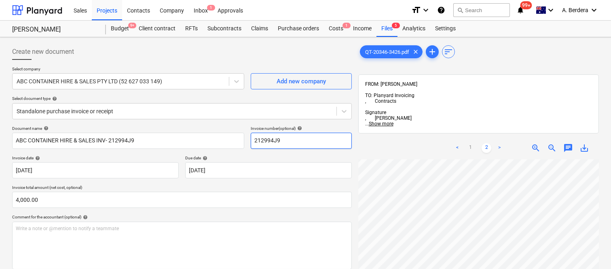
scroll to position [0, 107]
click at [467, 143] on link "1" at bounding box center [470, 148] width 10 height 10
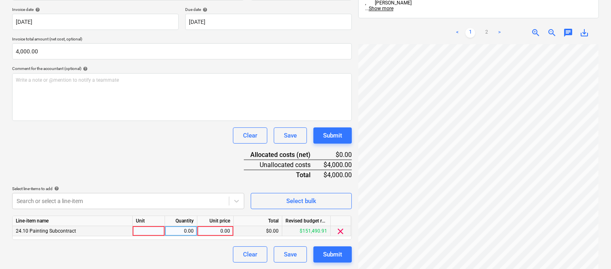
click at [158, 232] on div at bounding box center [149, 231] width 32 height 10
type input "INVOICE"
click at [189, 232] on div "0.00" at bounding box center [180, 231] width 25 height 10
type input "1"
click at [226, 234] on div "0.00" at bounding box center [215, 231] width 30 height 10
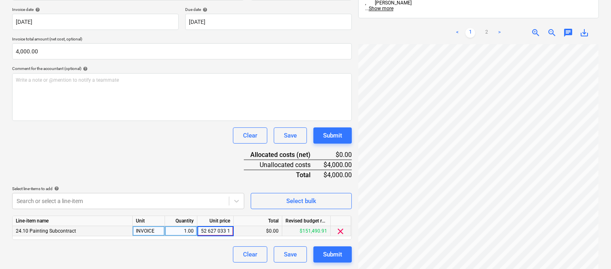
scroll to position [0, 0]
type input "5"
type input "40000"
click at [190, 182] on div "Document name help ABC CONTAINER HIRE & SALES INV- 212994J9 Invoice number (opt…" at bounding box center [182, 119] width 340 height 285
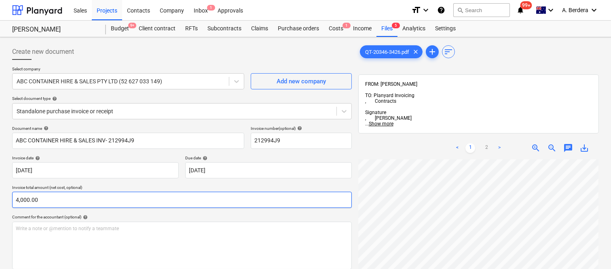
scroll to position [148, 0]
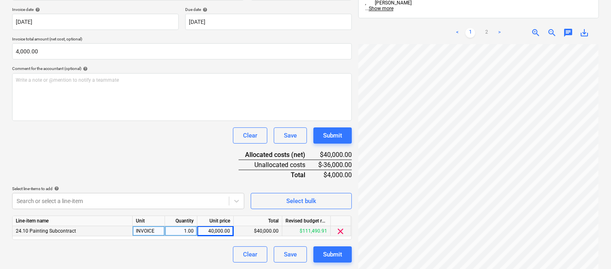
click at [209, 232] on div "40,000.00" at bounding box center [215, 231] width 30 height 10
click at [199, 259] on div "Clear Save Submit" at bounding box center [182, 254] width 340 height 16
click at [221, 232] on div "40,000.00" at bounding box center [215, 231] width 30 height 10
type input "40000"
click at [207, 156] on div "Document name help ABC CONTAINER HIRE & SALES INV- 212994J9 Invoice number (opt…" at bounding box center [182, 119] width 340 height 285
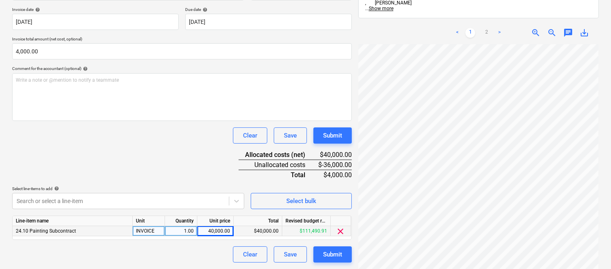
click at [223, 233] on div "40,000.00" at bounding box center [215, 231] width 30 height 10
click at [213, 250] on div "Clear Save Submit" at bounding box center [182, 254] width 340 height 16
click at [228, 229] on div "40,000.00" at bounding box center [215, 231] width 30 height 10
click at [228, 229] on input "40000" at bounding box center [215, 231] width 36 height 10
type input "4000"
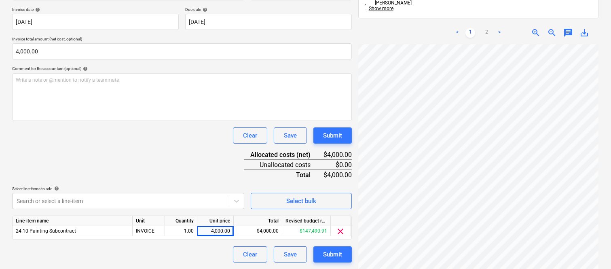
click at [127, 152] on div "Document name help ABC CONTAINER HIRE & SALES INV- 212994J9 Invoice number (opt…" at bounding box center [182, 119] width 340 height 285
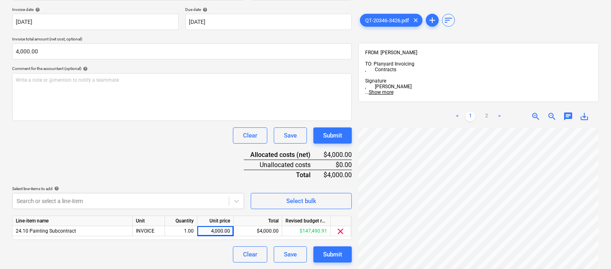
scroll to position [0, 0]
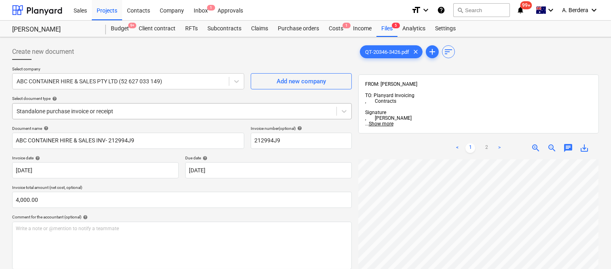
click at [148, 107] on div at bounding box center [175, 111] width 316 height 8
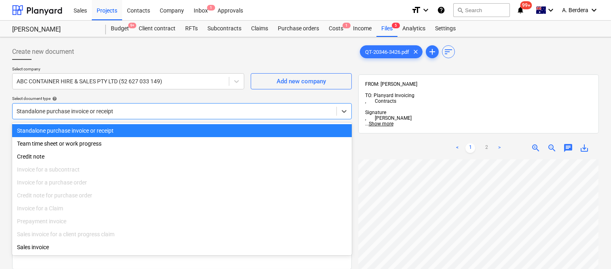
click at [152, 131] on div "Standalone purchase invoice or receipt" at bounding box center [182, 130] width 340 height 13
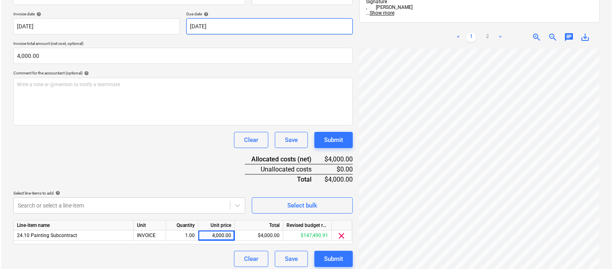
scroll to position [148, 0]
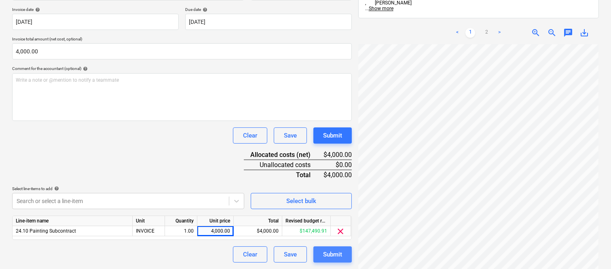
click at [329, 253] on div "Submit" at bounding box center [332, 254] width 19 height 11
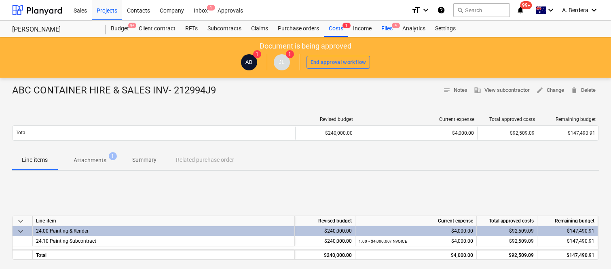
click at [389, 26] on div "Files 4" at bounding box center [386, 29] width 21 height 16
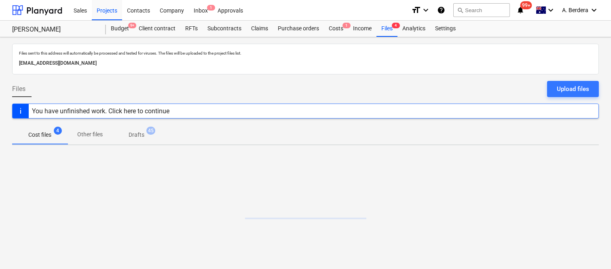
drag, startPoint x: 349, startPoint y: 53, endPoint x: 256, endPoint y: 103, distance: 105.8
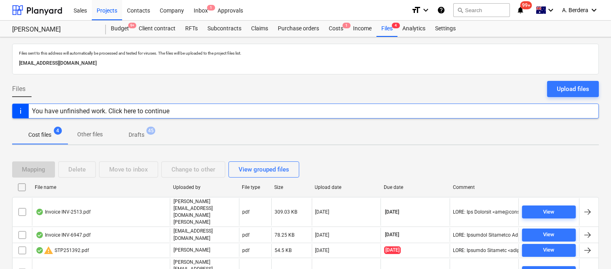
drag, startPoint x: 256, startPoint y: 102, endPoint x: 219, endPoint y: 80, distance: 43.3
click at [219, 81] on div "Files Upload files" at bounding box center [305, 92] width 587 height 23
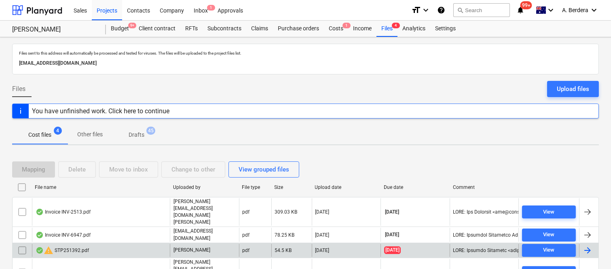
click at [146, 244] on div "warning STP251392.pdf" at bounding box center [101, 250] width 138 height 13
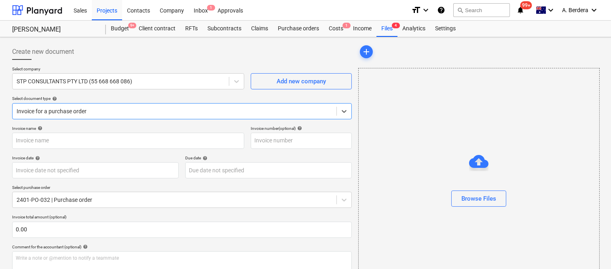
type input "STP251392"
type input "31 Jul 2025"
type input "21 Aug 2025"
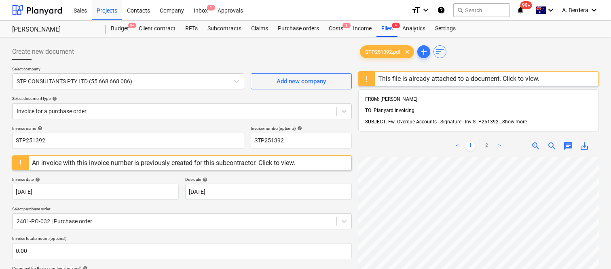
drag, startPoint x: 150, startPoint y: 228, endPoint x: 421, endPoint y: 132, distance: 287.7
click at [421, 135] on div "< 1 2 > zoom_in zoom_out chat 0 save_alt" at bounding box center [478, 146] width 241 height 23
click at [390, 29] on div "Files 4" at bounding box center [386, 29] width 21 height 16
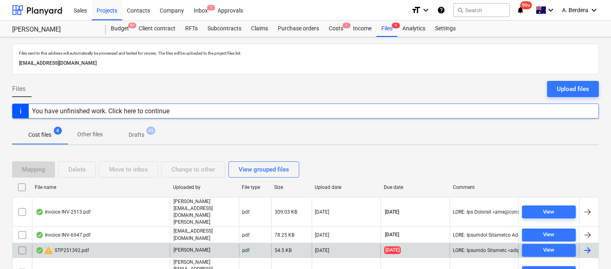
click at [23, 244] on input "checkbox" at bounding box center [22, 250] width 13 height 13
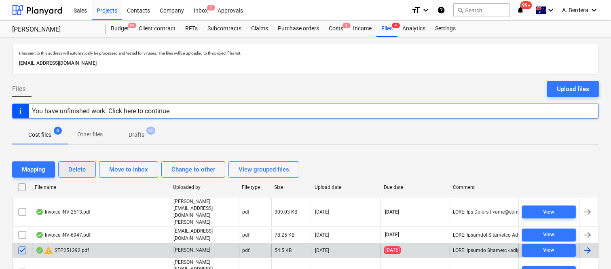
click at [74, 169] on div "Delete" at bounding box center [76, 169] width 17 height 11
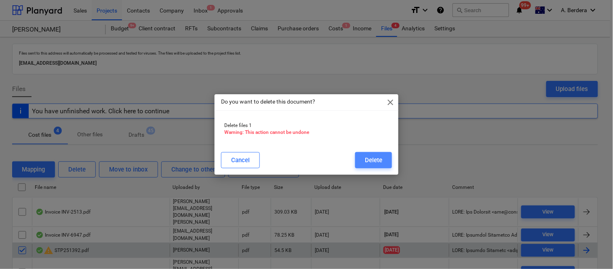
click at [376, 159] on div "Delete" at bounding box center [373, 160] width 17 height 11
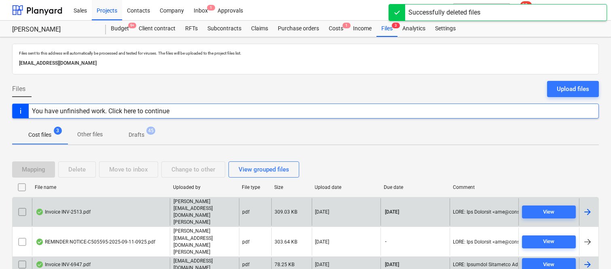
click at [125, 216] on div "Invoice INV-2513.pdf" at bounding box center [101, 212] width 138 height 28
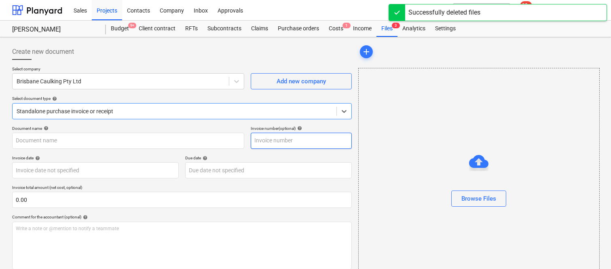
type input "INV-2513"
type input "[DATE]"
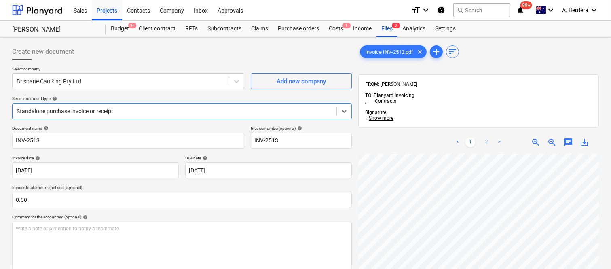
click at [483, 137] on link "2" at bounding box center [486, 142] width 10 height 10
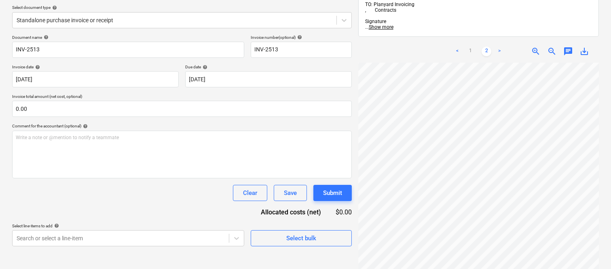
scroll to position [115, 0]
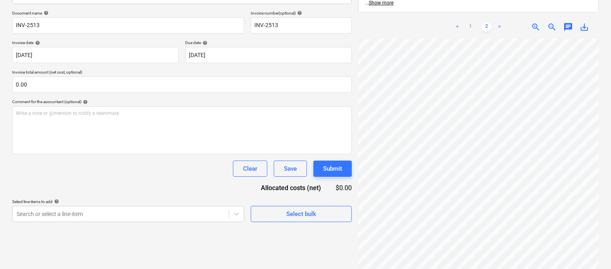
click at [500, 154] on html "Sales Projects Contacts Company Inbox Approvals format_size keyboard_arrow_down…" at bounding box center [305, 19] width 611 height 269
click at [475, 154] on html "Sales Projects Contacts Company Inbox Approvals format_size keyboard_arrow_down…" at bounding box center [305, 19] width 611 height 269
click at [610, 154] on html "Sales Projects Contacts Company Inbox Approvals format_size keyboard_arrow_down…" at bounding box center [305, 19] width 611 height 269
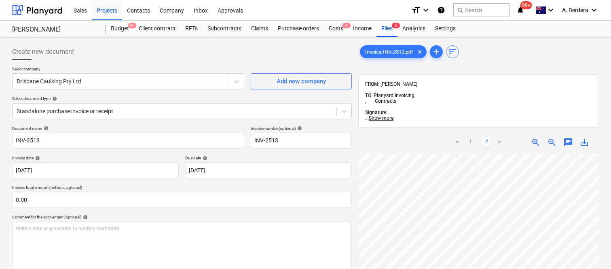
scroll to position [39, 0]
click at [610, 135] on html "Sales Projects Contacts Company Inbox Approvals format_size keyboard_arrow_down…" at bounding box center [305, 134] width 611 height 269
click at [469, 137] on link "1" at bounding box center [470, 142] width 10 height 10
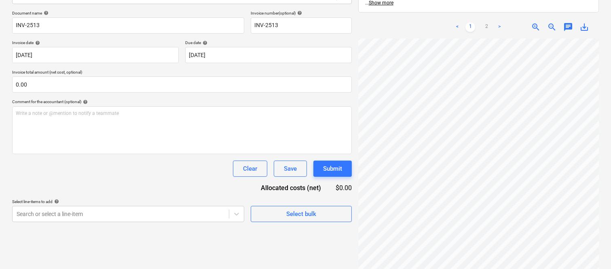
scroll to position [269, 23]
click at [534, 22] on span "zoom_in" at bounding box center [536, 27] width 10 height 10
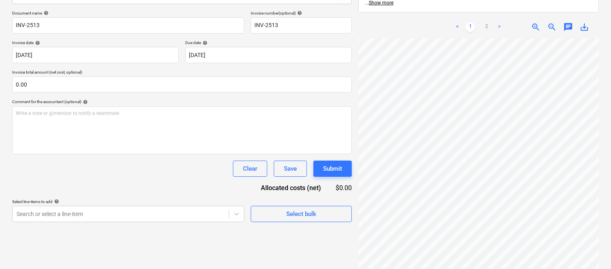
scroll to position [0, 0]
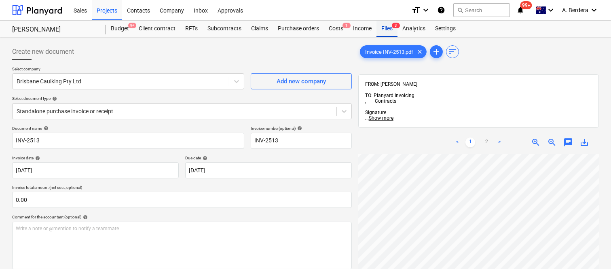
click at [386, 30] on div "Files 3" at bounding box center [386, 29] width 21 height 16
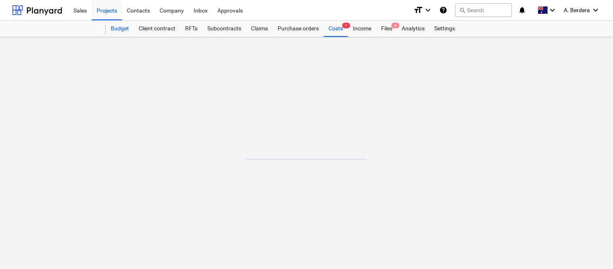
click at [115, 27] on div "Budget" at bounding box center [120, 29] width 28 height 16
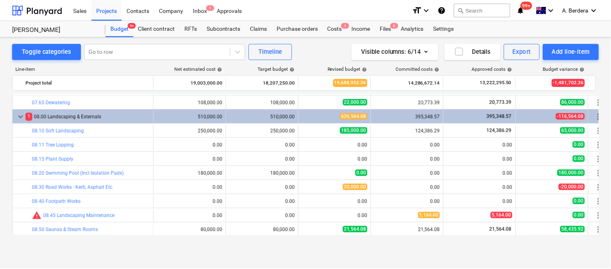
scroll to position [1056, 0]
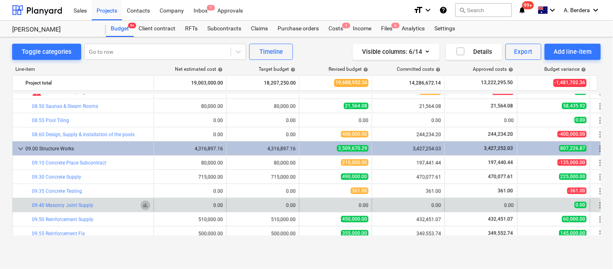
click at [146, 205] on span "bar_chart" at bounding box center [145, 205] width 6 height 6
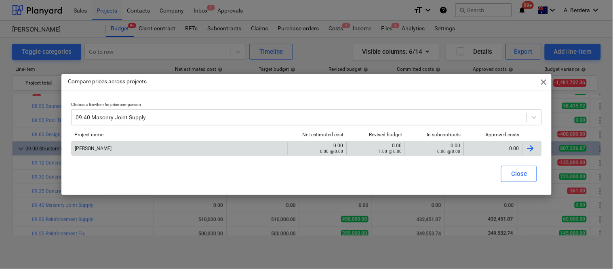
click at [504, 150] on div "0.00" at bounding box center [493, 149] width 52 height 6
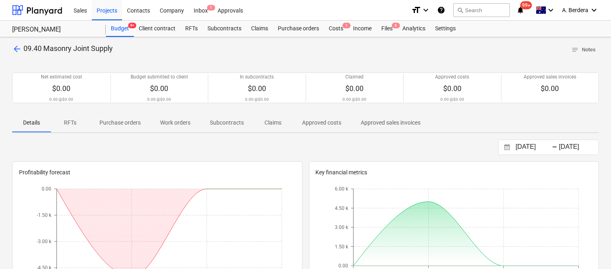
click at [314, 119] on p "Approved costs" at bounding box center [321, 122] width 39 height 8
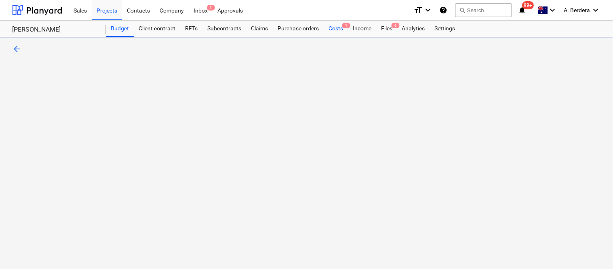
click at [338, 30] on div "Costs 1" at bounding box center [336, 29] width 24 height 16
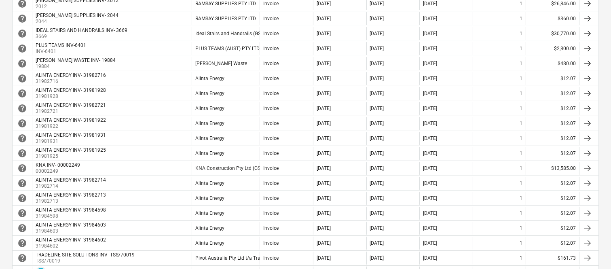
scroll to position [251, 0]
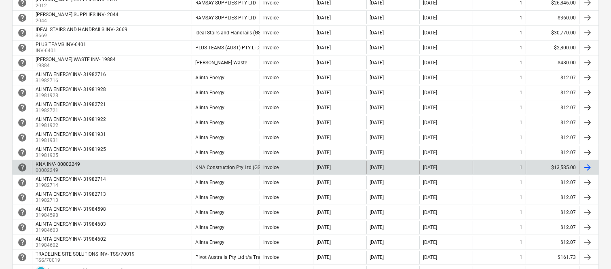
click at [128, 167] on div "KNA INV- 00002249 00002249" at bounding box center [112, 167] width 160 height 13
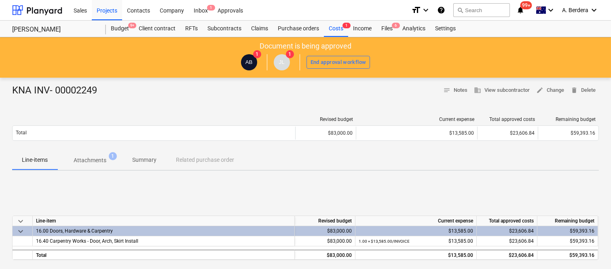
click at [110, 156] on span "1" at bounding box center [113, 156] width 8 height 8
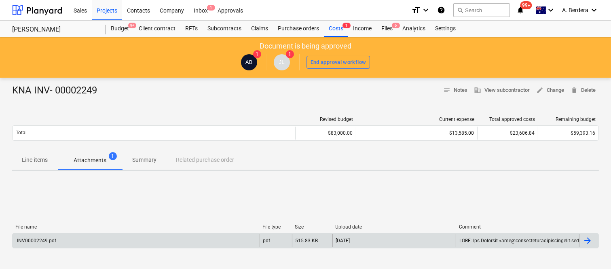
click at [180, 241] on div "INV00002249.pdf" at bounding box center [136, 240] width 247 height 13
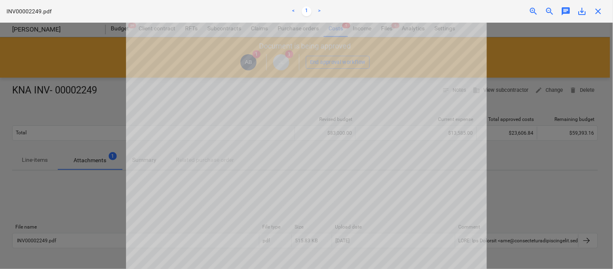
click at [598, 9] on span "close" at bounding box center [599, 11] width 10 height 10
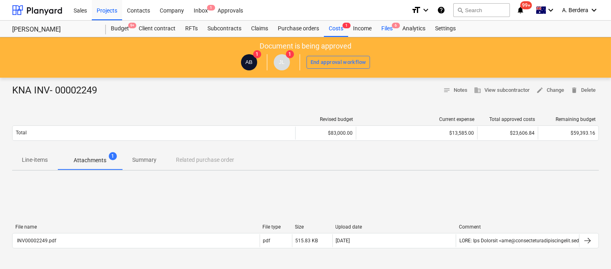
click at [395, 22] on div "Files 6" at bounding box center [386, 29] width 21 height 16
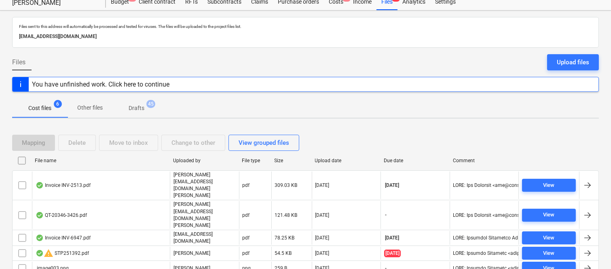
scroll to position [47, 0]
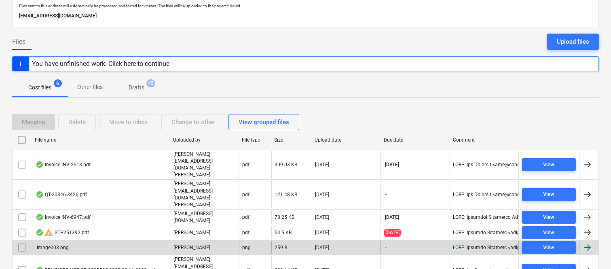
click at [23, 241] on input "checkbox" at bounding box center [22, 247] width 13 height 13
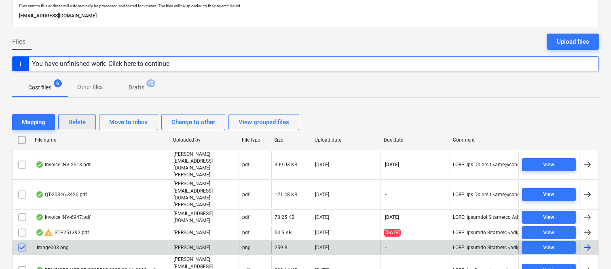
click at [81, 118] on div "Delete" at bounding box center [76, 122] width 17 height 11
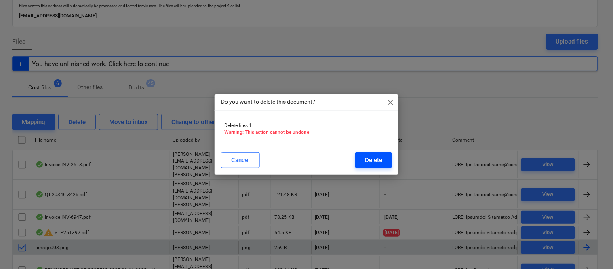
click at [374, 156] on div "Delete" at bounding box center [373, 160] width 17 height 11
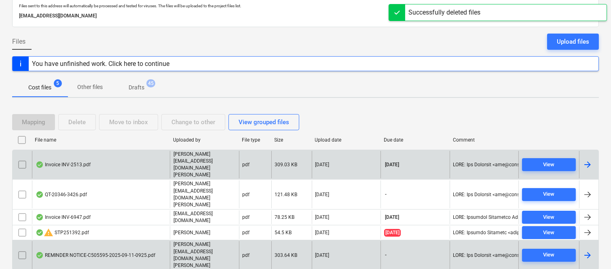
scroll to position [32, 0]
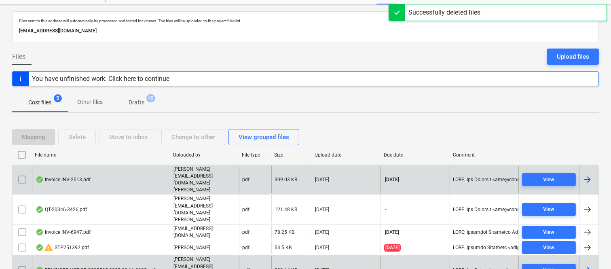
click at [114, 153] on div "File name" at bounding box center [101, 155] width 132 height 6
checkbox input "false"
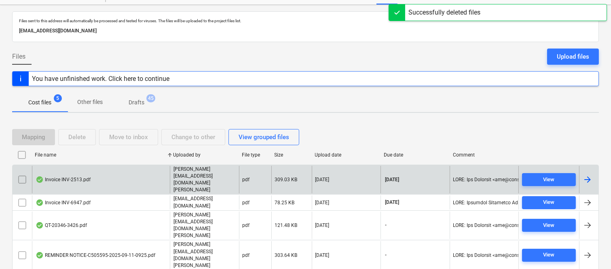
click at [116, 173] on div "Invoice INV-2513.pdf" at bounding box center [101, 180] width 138 height 28
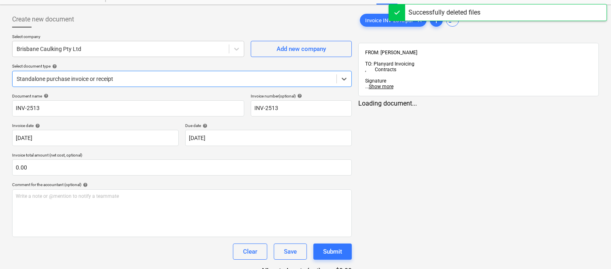
type input "INV-2513"
type input "[DATE]"
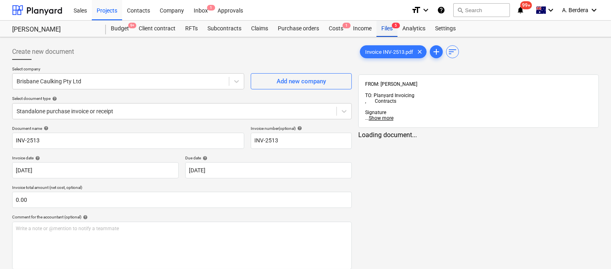
click at [391, 27] on div "Files 5" at bounding box center [386, 29] width 21 height 16
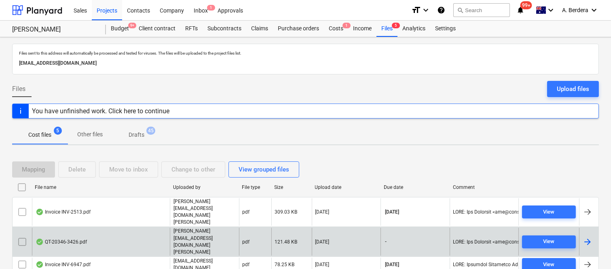
click at [139, 228] on div "QT-20346-3426.pdf" at bounding box center [101, 242] width 138 height 28
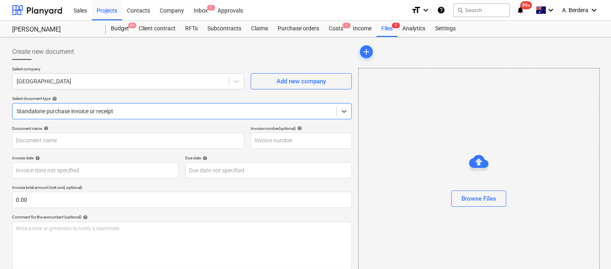
type input "212994J9"
type input "[DATE]"
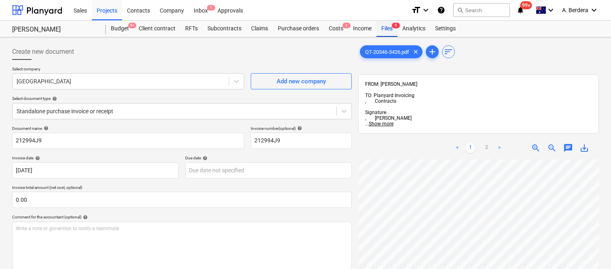
click at [387, 25] on div "Files 5" at bounding box center [386, 29] width 21 height 16
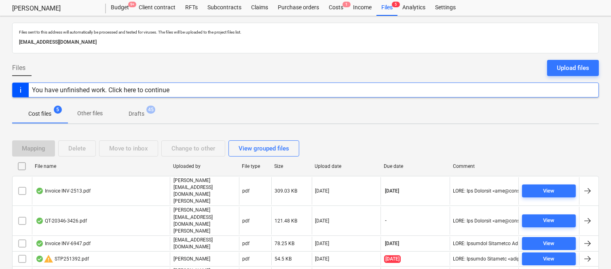
scroll to position [32, 0]
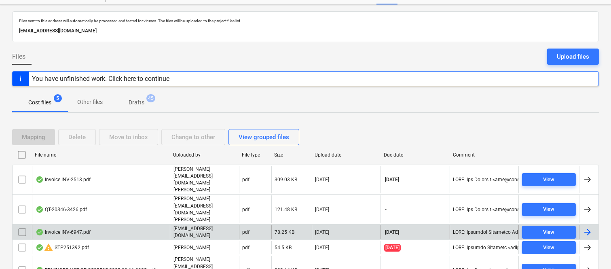
click at [148, 225] on div "Invoice INV-6947.pdf" at bounding box center [101, 232] width 138 height 14
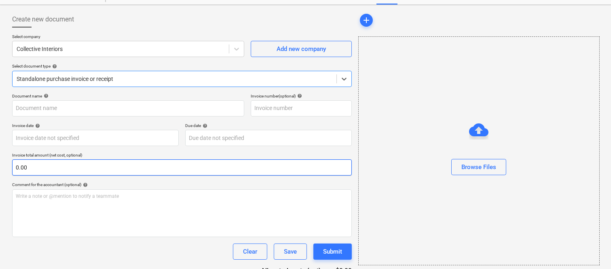
type input "INV-6947"
type input "[DATE]"
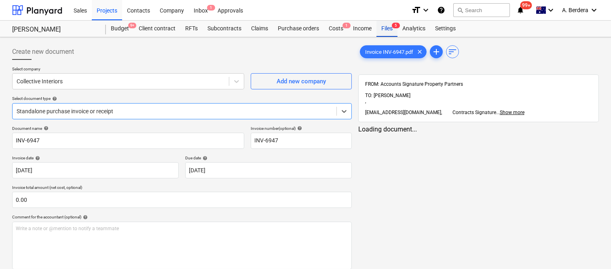
click at [392, 26] on span "5" at bounding box center [396, 26] width 8 height 6
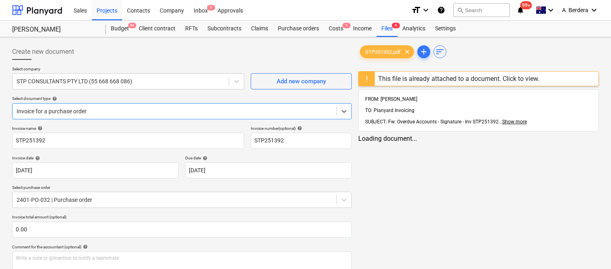
type input "STP251392"
type input "[DATE]"
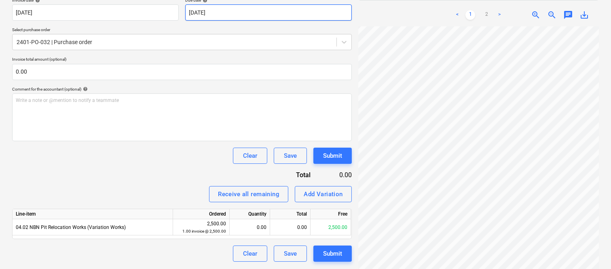
scroll to position [270, 124]
